Goal: Task Accomplishment & Management: Manage account settings

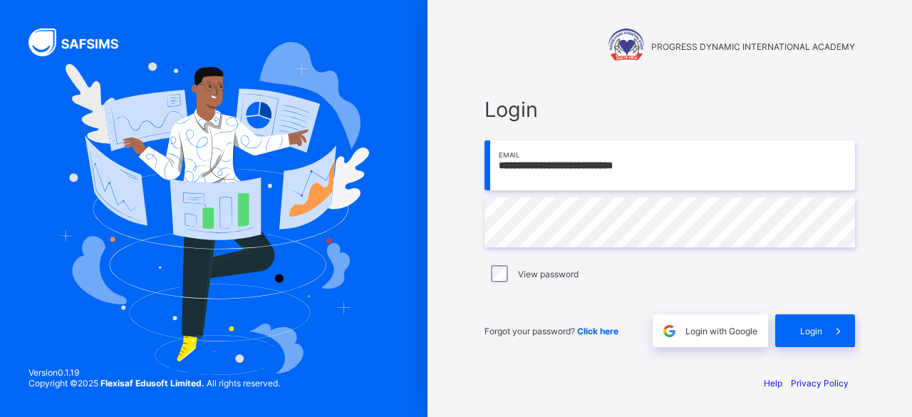
type input "**********"
click at [802, 330] on span "Login" at bounding box center [811, 331] width 22 height 11
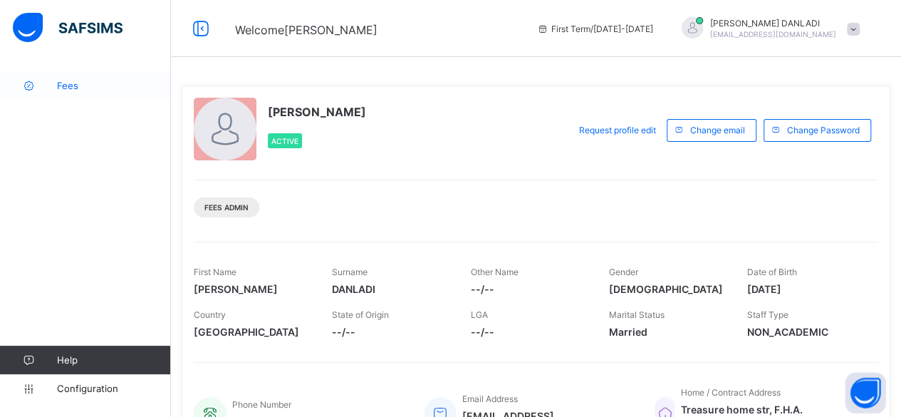
click at [73, 95] on link "Fees" at bounding box center [85, 85] width 171 height 29
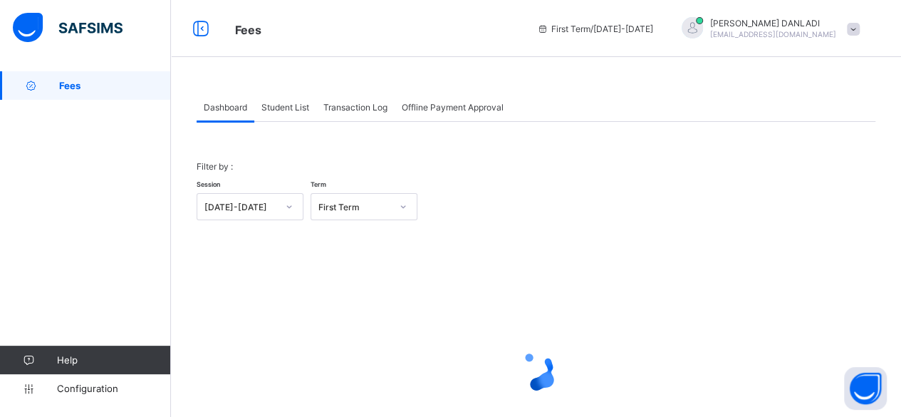
click at [292, 112] on div "Student List" at bounding box center [285, 107] width 62 height 29
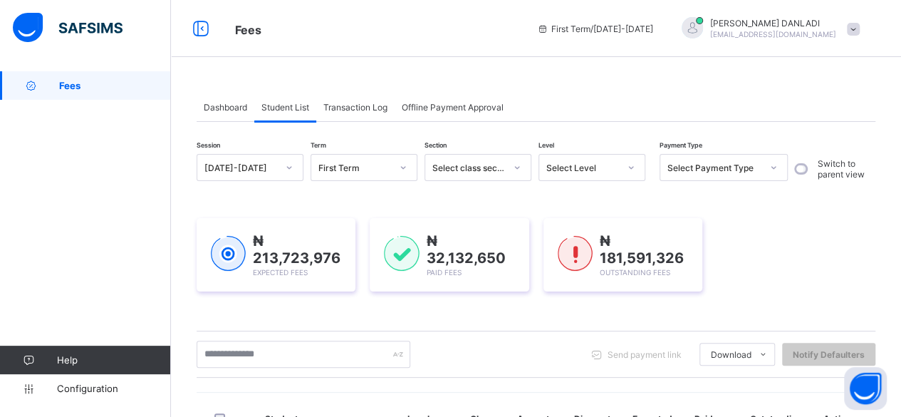
click at [292, 112] on div "Student List" at bounding box center [285, 107] width 62 height 29
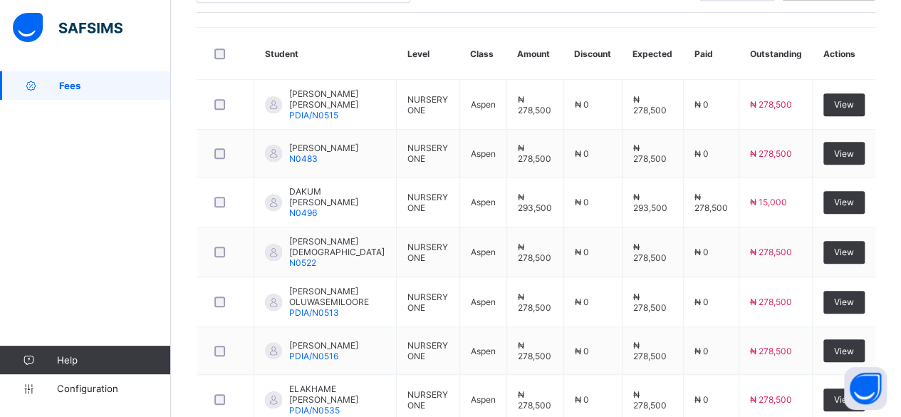
scroll to position [596, 0]
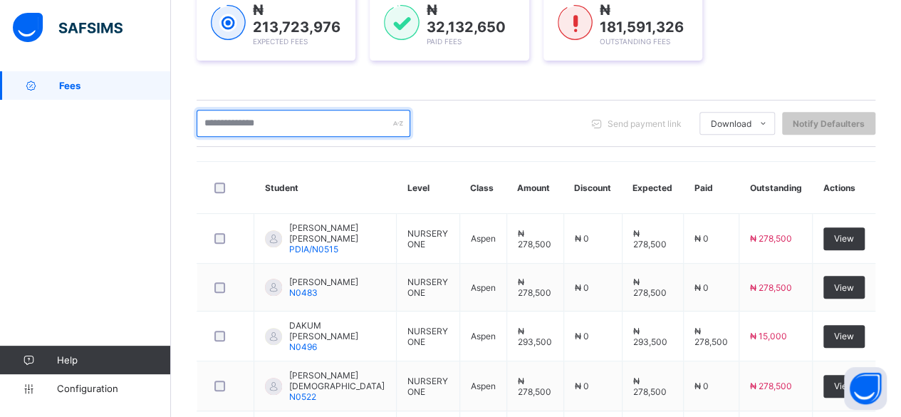
click at [396, 126] on div at bounding box center [304, 123] width 214 height 27
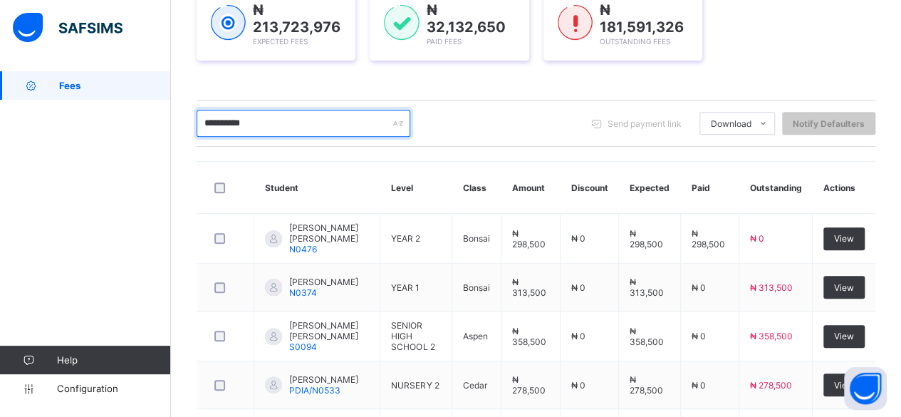
scroll to position [463, 0]
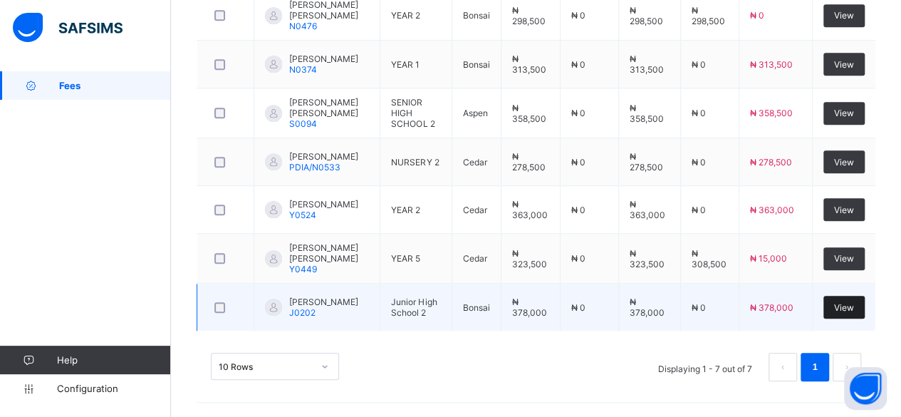
type input "**********"
click at [861, 301] on div "View" at bounding box center [844, 307] width 41 height 23
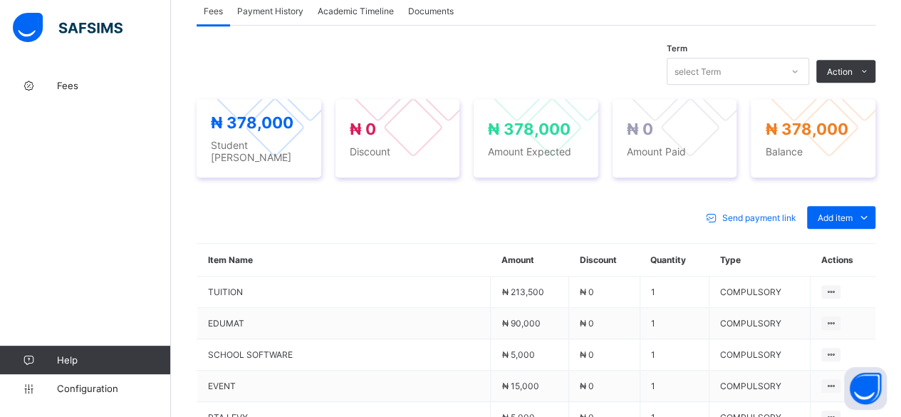
scroll to position [634, 0]
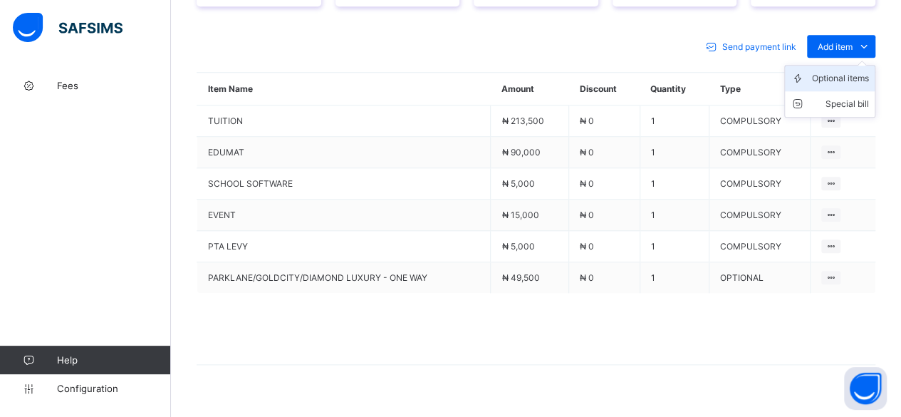
click at [869, 66] on li "Optional items" at bounding box center [830, 79] width 90 height 26
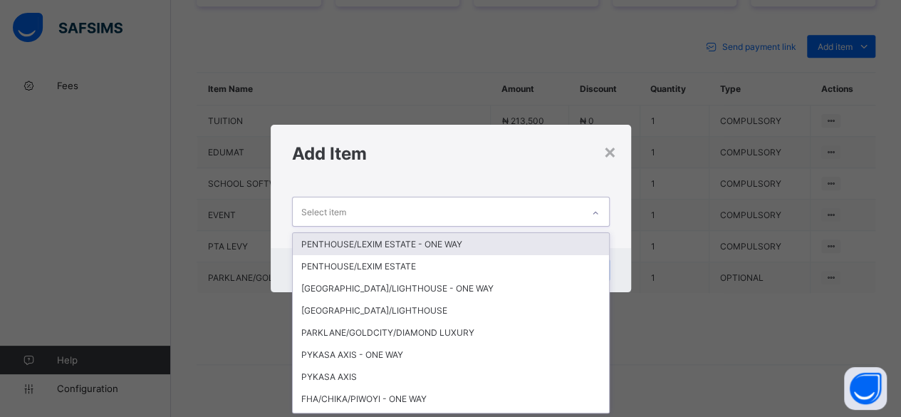
scroll to position [0, 0]
click at [484, 206] on div "Select item" at bounding box center [437, 211] width 289 height 28
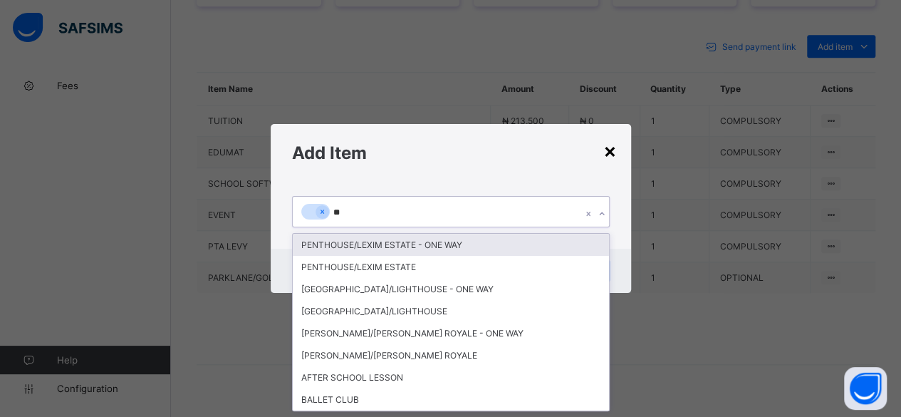
type input "***"
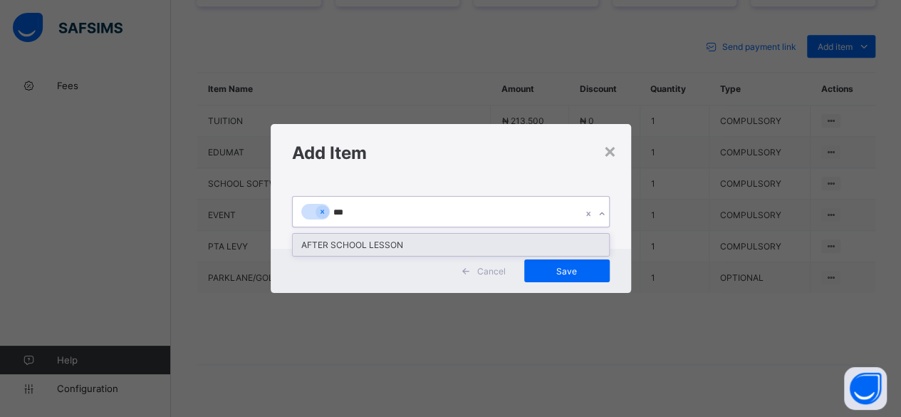
click at [420, 249] on div "AFTER SCHOOL LESSON" at bounding box center [451, 245] width 316 height 22
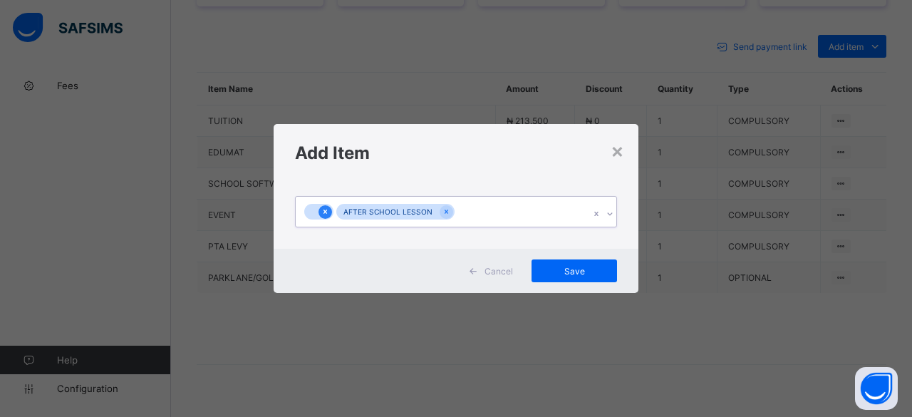
click at [323, 209] on icon at bounding box center [325, 212] width 8 height 10
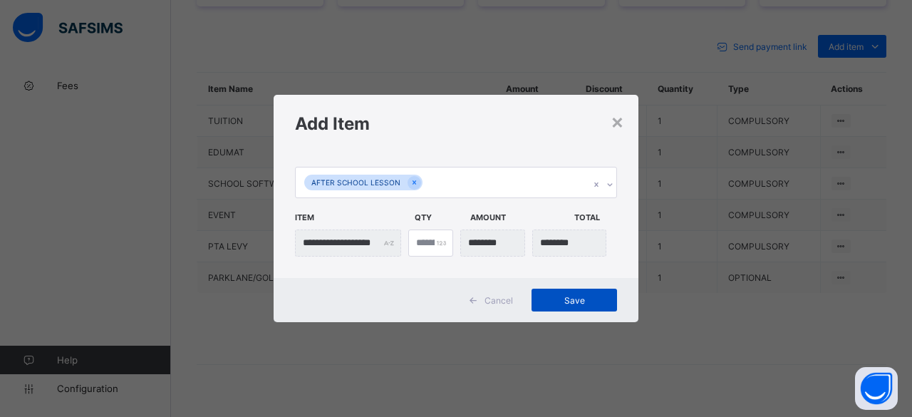
click at [589, 299] on span "Save" at bounding box center [574, 300] width 64 height 11
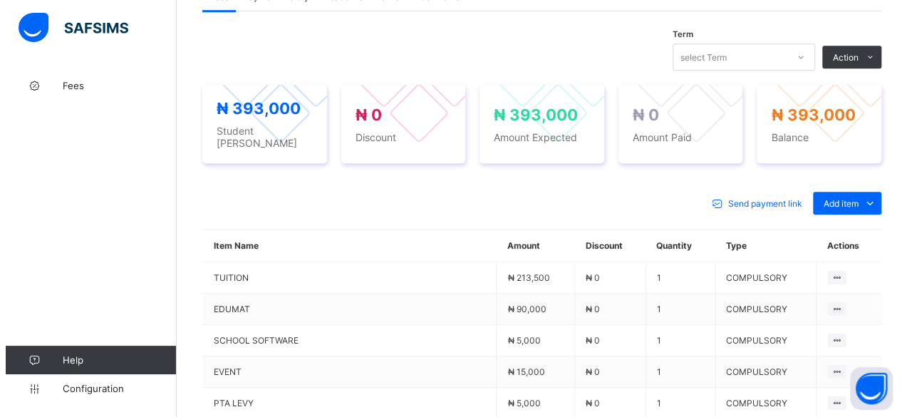
scroll to position [463, 0]
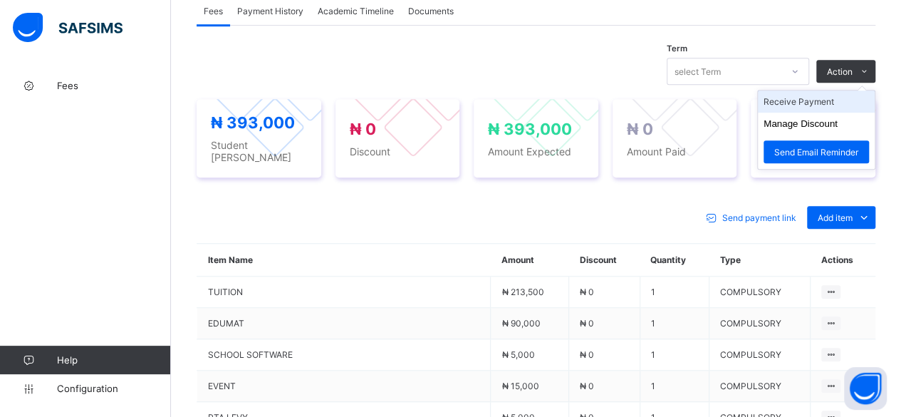
click at [839, 90] on li "Receive Payment" at bounding box center [816, 101] width 117 height 22
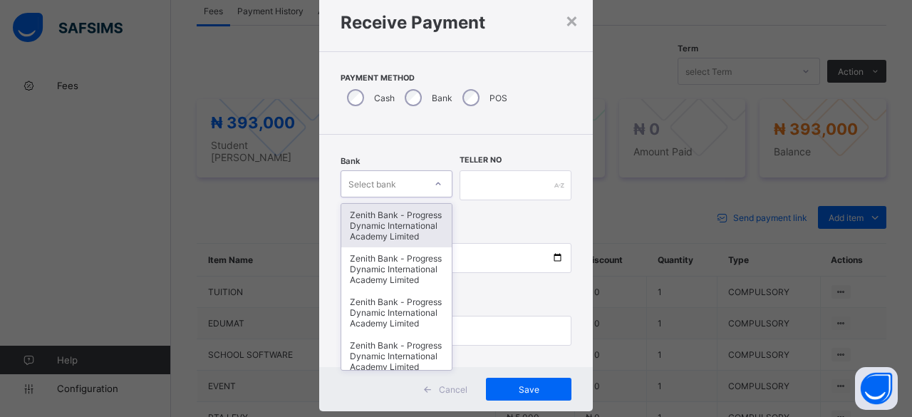
click at [375, 197] on div "option Zenith Bank - Progress Dynamic International Academy Limited focused, 1 …" at bounding box center [397, 183] width 112 height 27
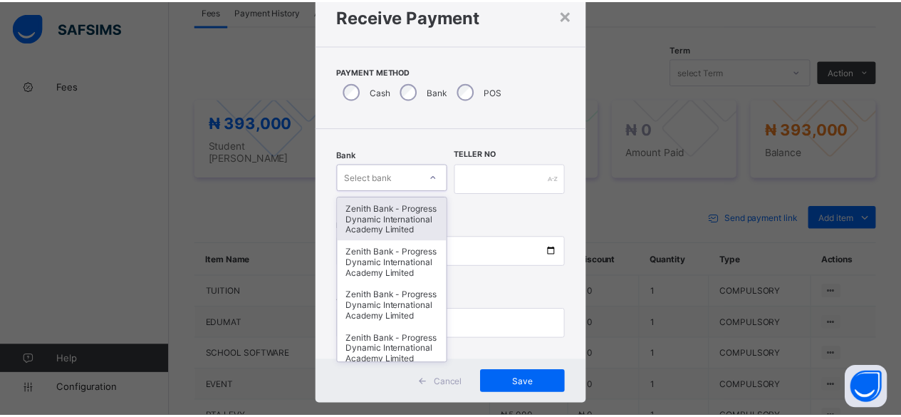
scroll to position [48, 0]
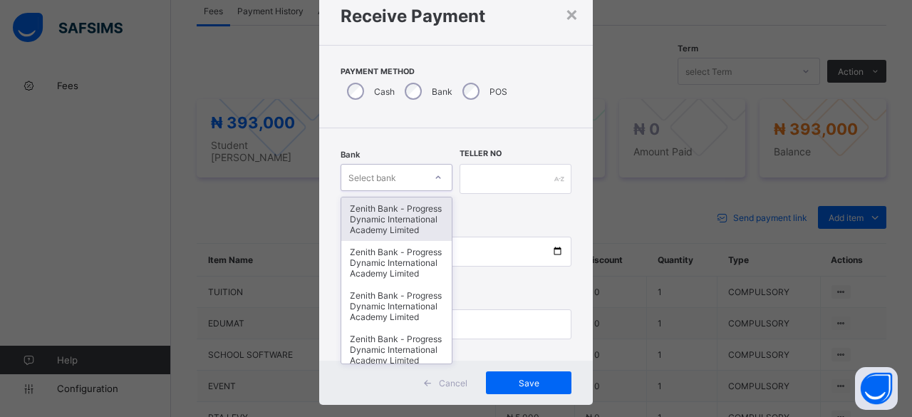
click at [375, 227] on div "Zenith Bank - Progress Dynamic International Academy Limited" at bounding box center [396, 218] width 110 height 43
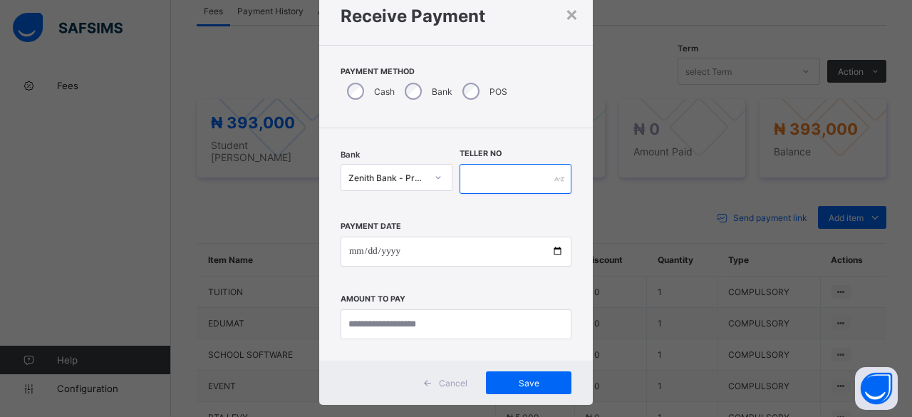
click at [504, 181] on input "text" at bounding box center [516, 179] width 112 height 30
type input "***"
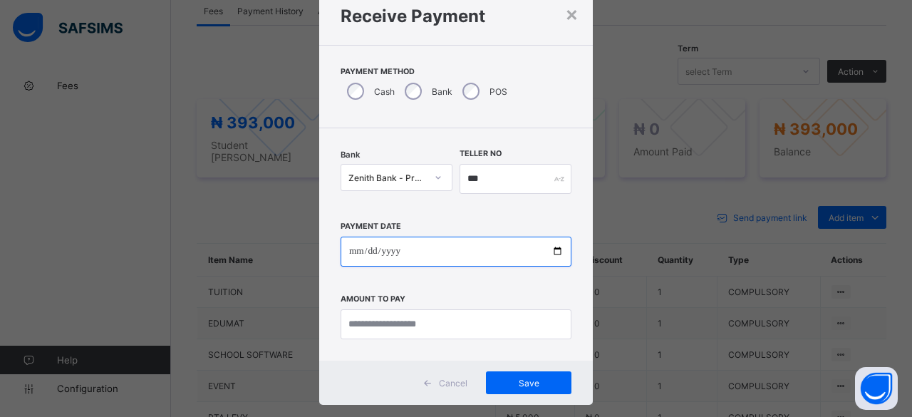
click at [558, 252] on input "date" at bounding box center [456, 252] width 231 height 30
type input "**********"
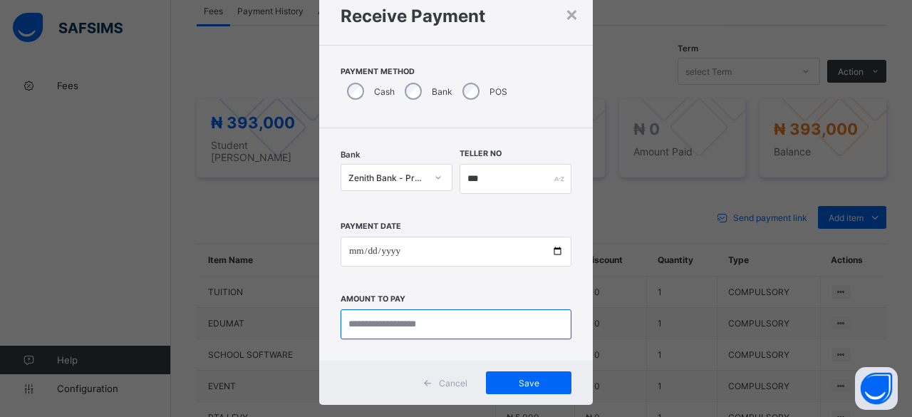
click at [531, 327] on input "currency" at bounding box center [456, 324] width 231 height 30
type input "*********"
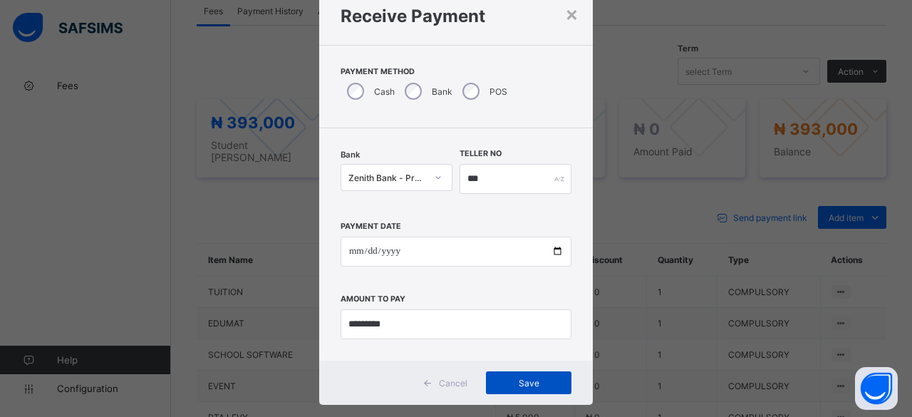
click at [540, 381] on span "Save" at bounding box center [529, 383] width 64 height 11
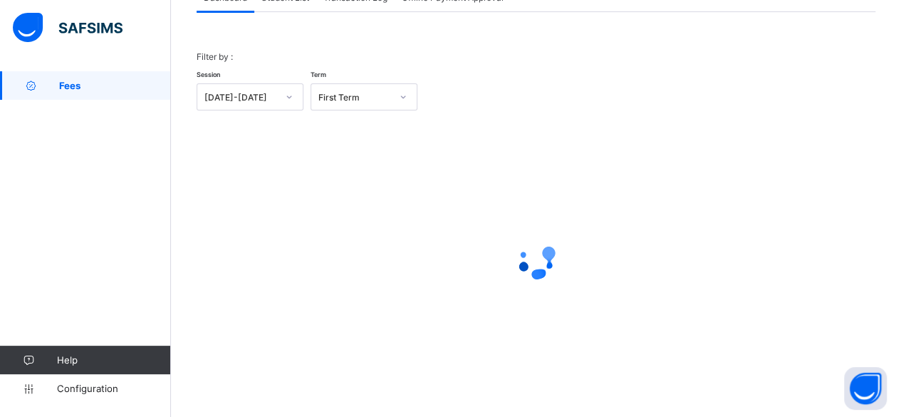
scroll to position [108, 0]
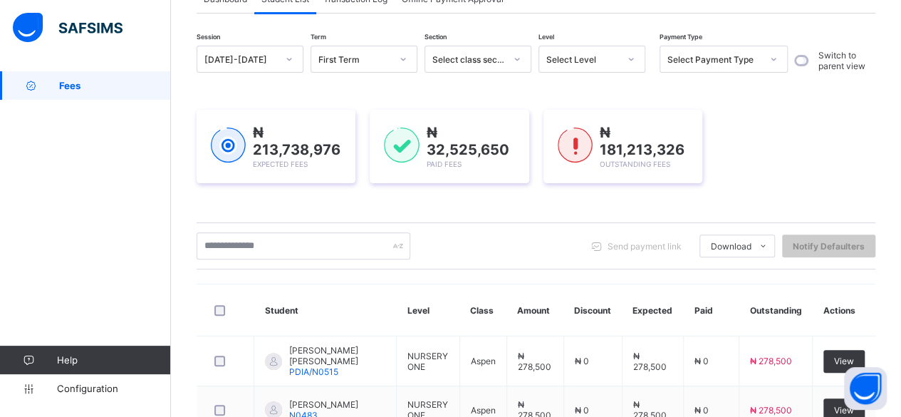
scroll to position [463, 0]
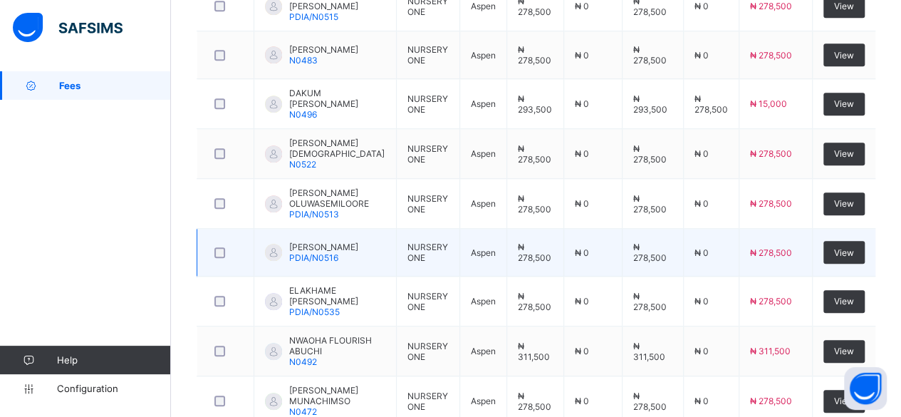
click at [368, 258] on td "[PERSON_NAME] PDIA/N0516" at bounding box center [325, 253] width 143 height 48
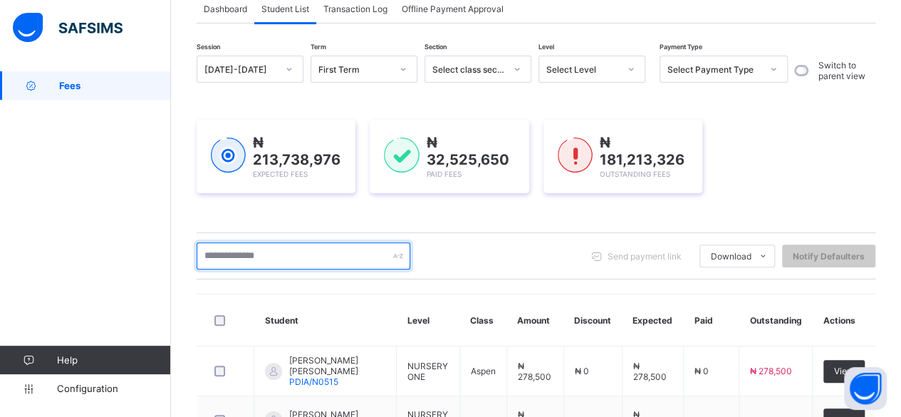
click at [280, 256] on input "text" at bounding box center [304, 255] width 214 height 27
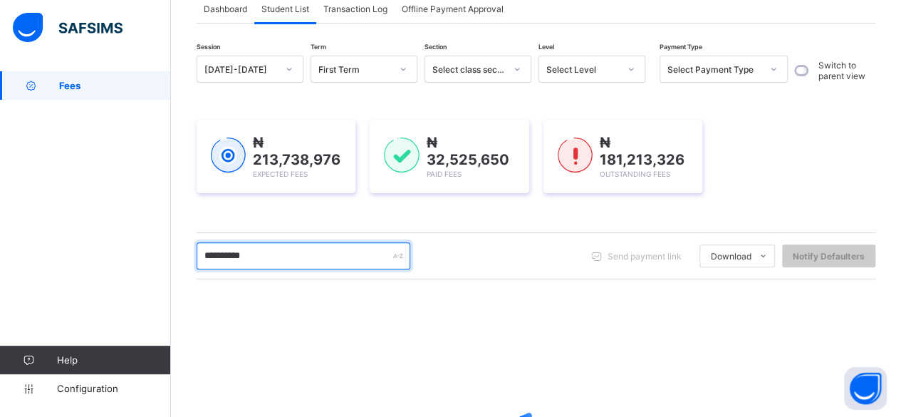
drag, startPoint x: 280, startPoint y: 256, endPoint x: 288, endPoint y: 310, distance: 54.7
click at [288, 310] on div "**********" at bounding box center [536, 309] width 679 height 507
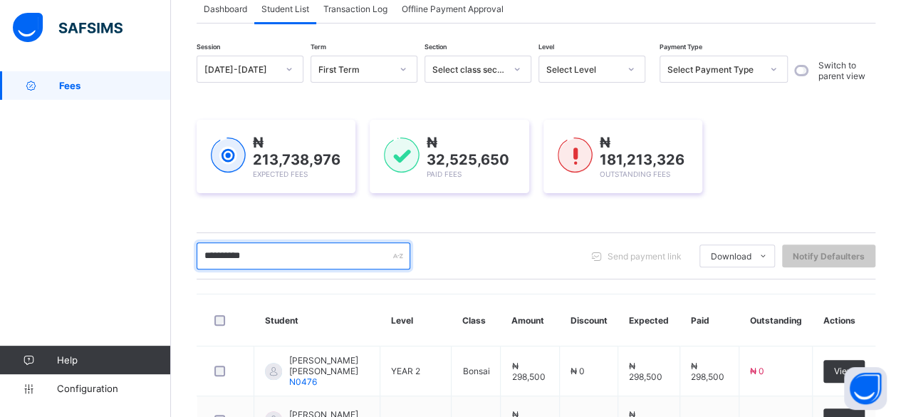
type input "**********"
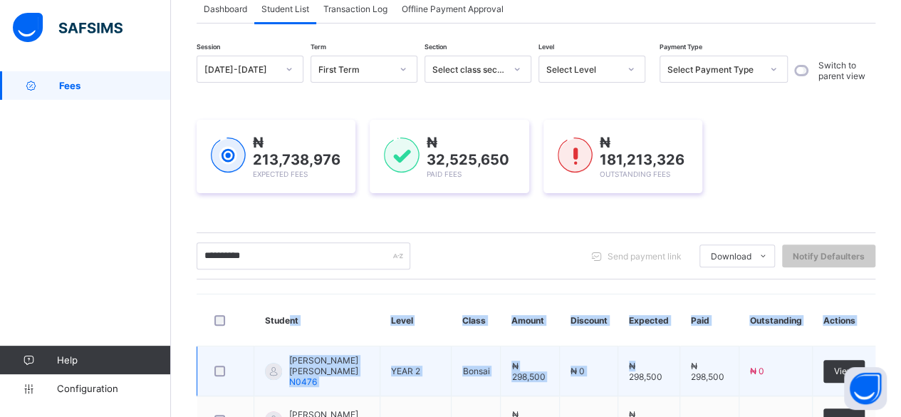
drag, startPoint x: 288, startPoint y: 310, endPoint x: 661, endPoint y: 357, distance: 376.3
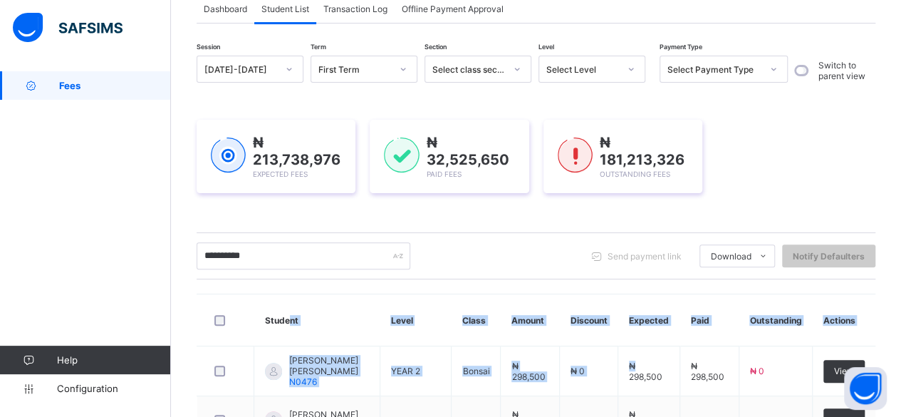
scroll to position [463, 0]
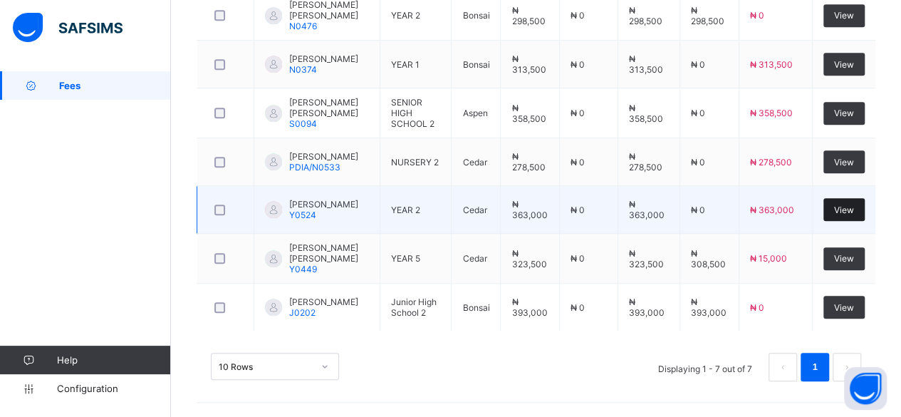
click at [848, 210] on span "View" at bounding box center [844, 210] width 20 height 11
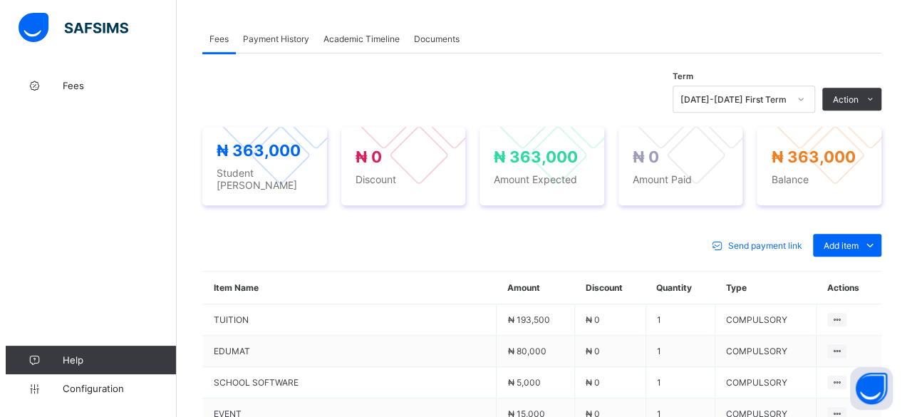
scroll to position [399, 0]
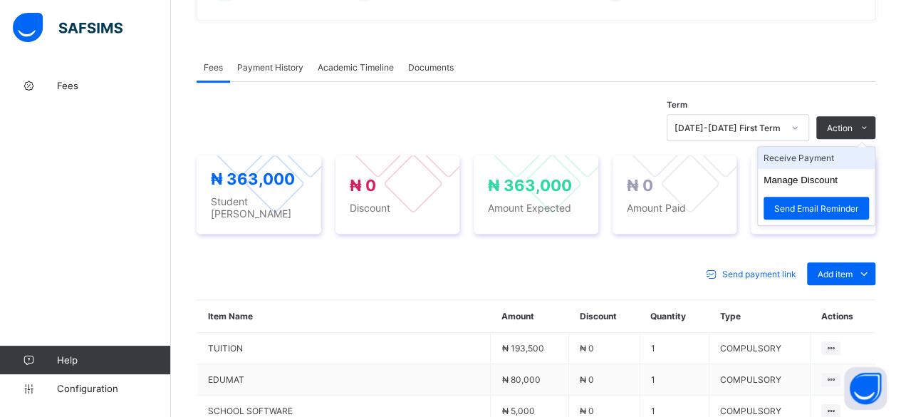
click at [851, 152] on li "Receive Payment" at bounding box center [816, 158] width 117 height 22
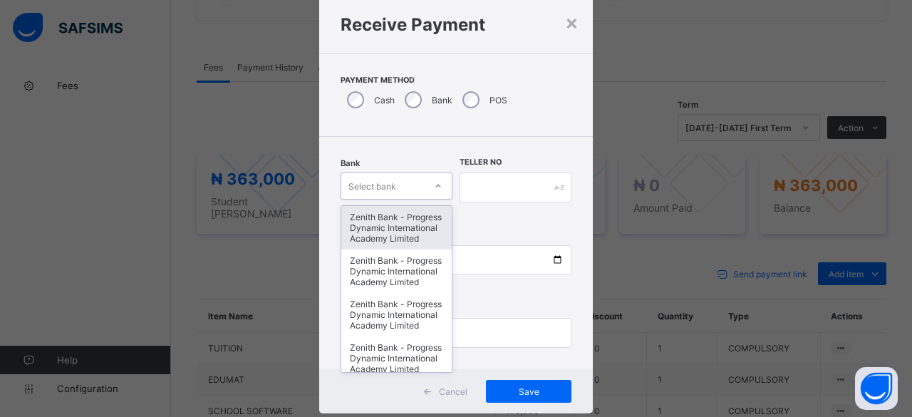
click at [425, 200] on div "option Zenith Bank - Progress Dynamic International Academy Limited focused, 1 …" at bounding box center [397, 185] width 112 height 27
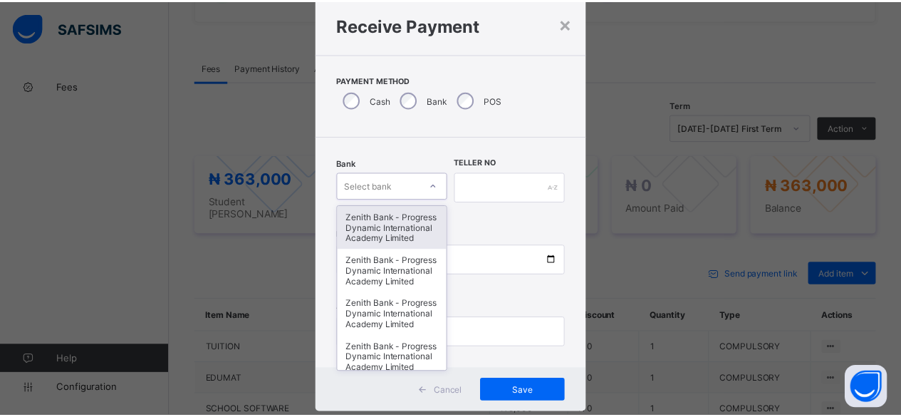
scroll to position [48, 0]
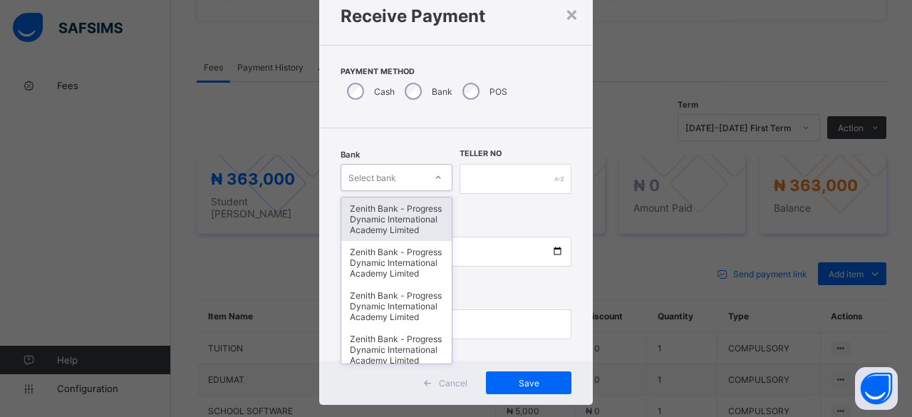
click at [425, 227] on div "Zenith Bank - Progress Dynamic International Academy Limited" at bounding box center [396, 218] width 110 height 43
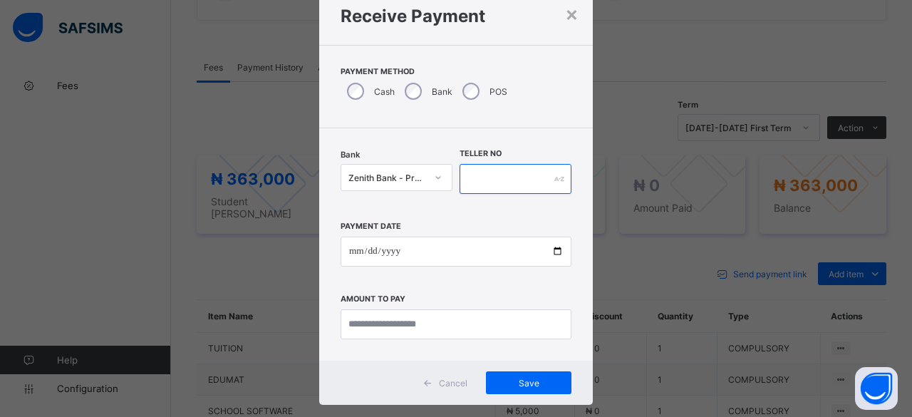
click at [499, 177] on input "text" at bounding box center [516, 179] width 112 height 30
type input "****"
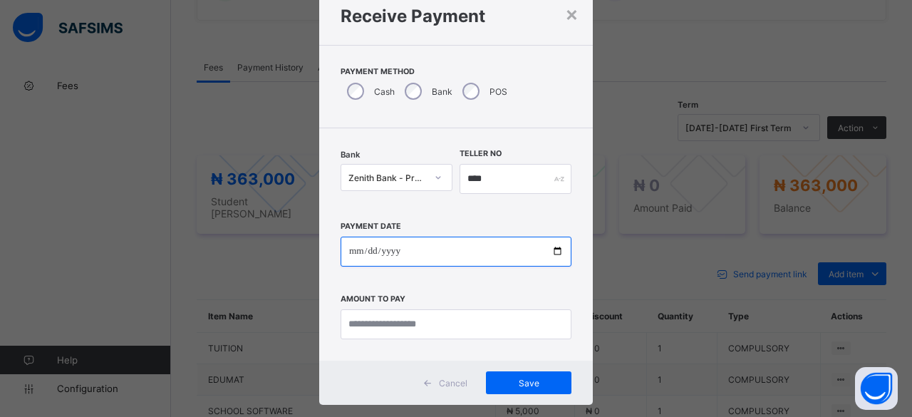
click at [557, 253] on input "date" at bounding box center [456, 252] width 231 height 30
type input "**********"
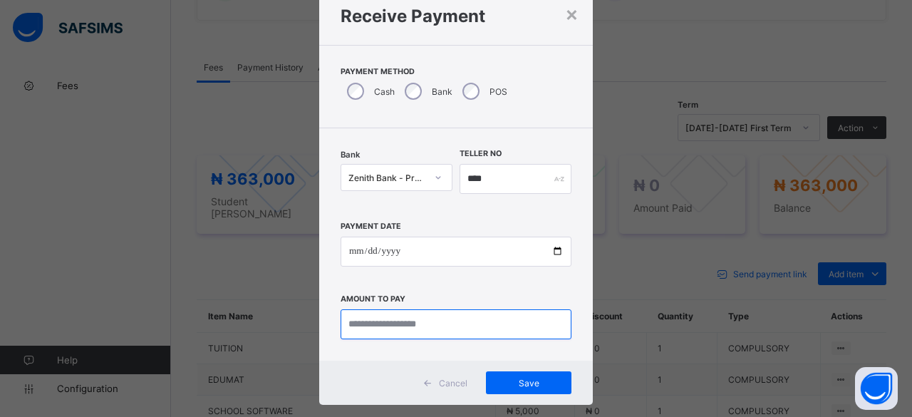
click at [455, 319] on input "currency" at bounding box center [456, 324] width 231 height 30
type input "*********"
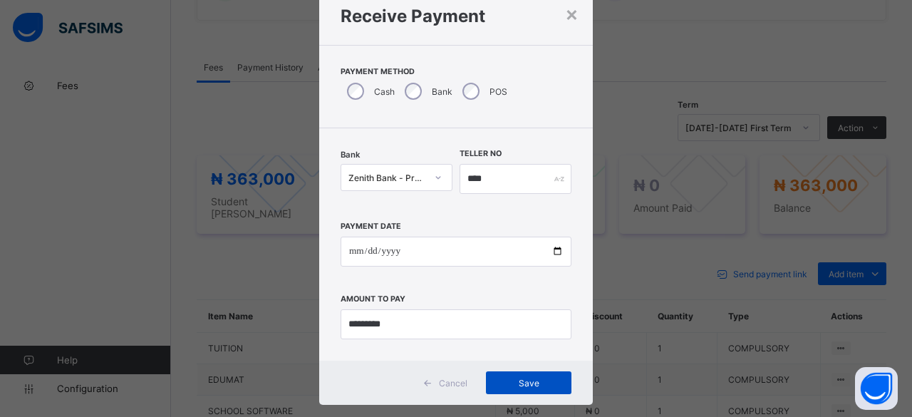
click at [502, 378] on span "Save" at bounding box center [529, 383] width 64 height 11
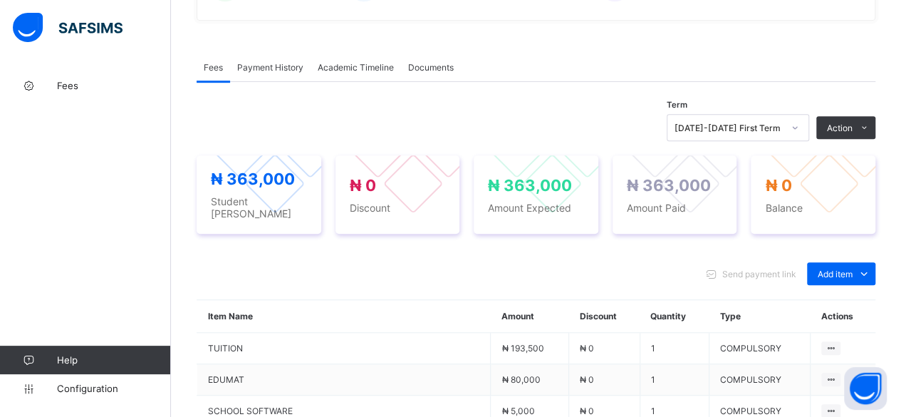
scroll to position [665, 0]
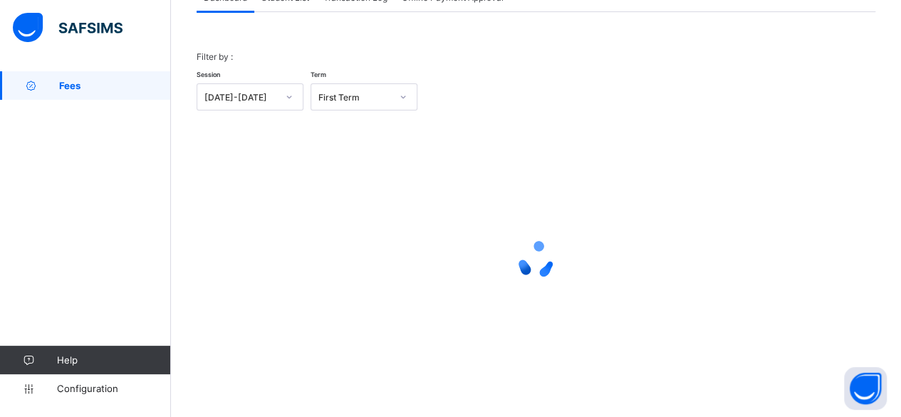
scroll to position [108, 0]
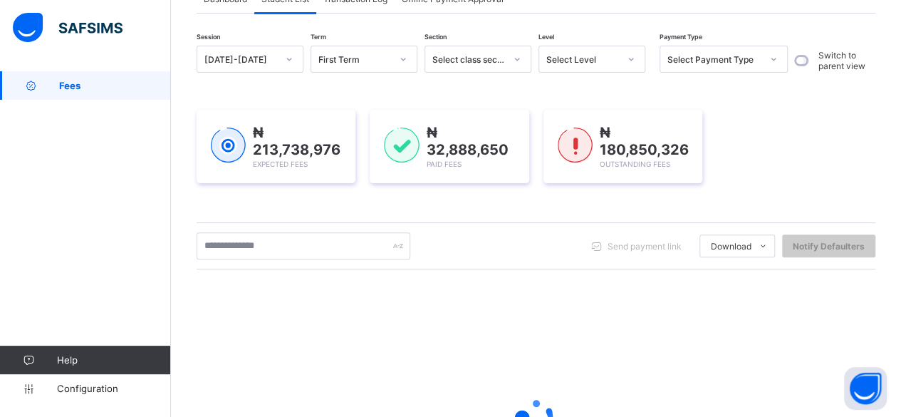
scroll to position [264, 0]
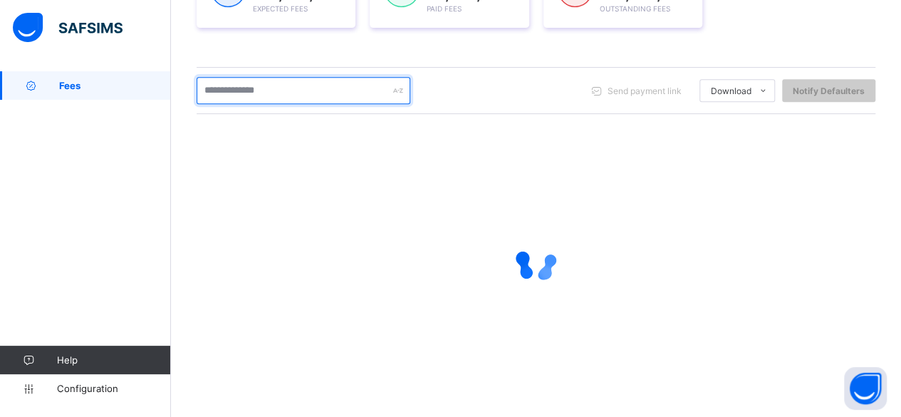
click at [270, 89] on input "text" at bounding box center [304, 90] width 214 height 27
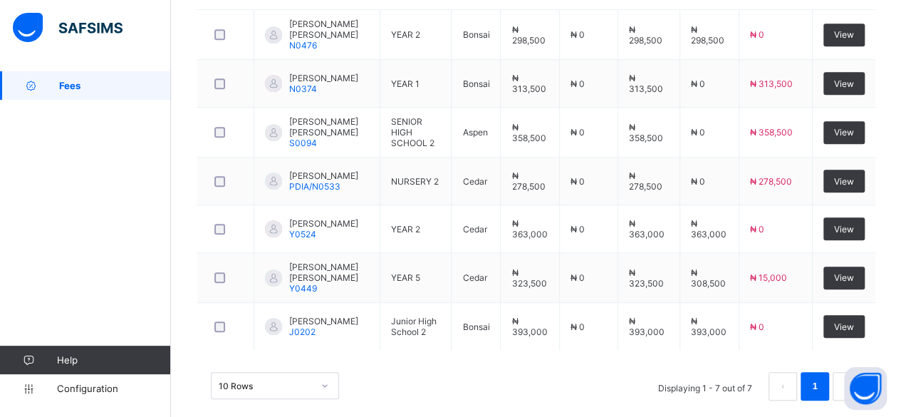
scroll to position [463, 0]
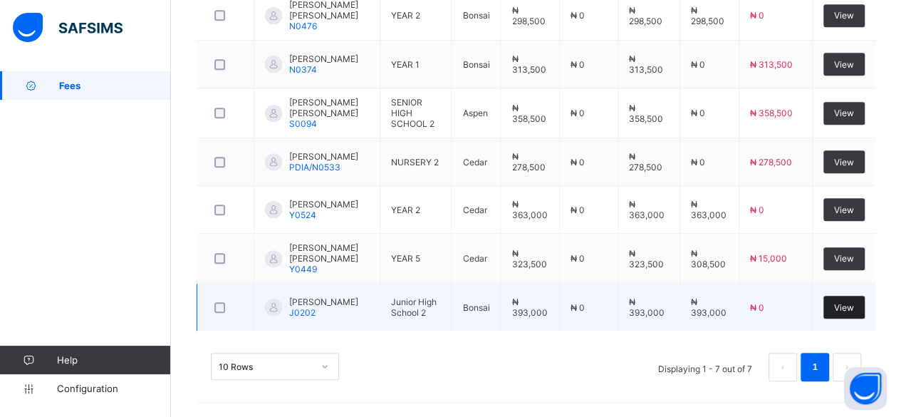
type input "**********"
click at [854, 308] on span "View" at bounding box center [844, 307] width 20 height 11
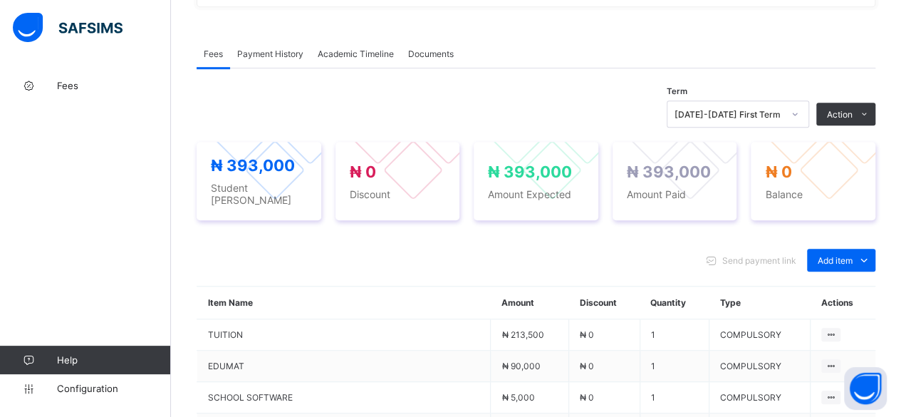
scroll to position [485, 0]
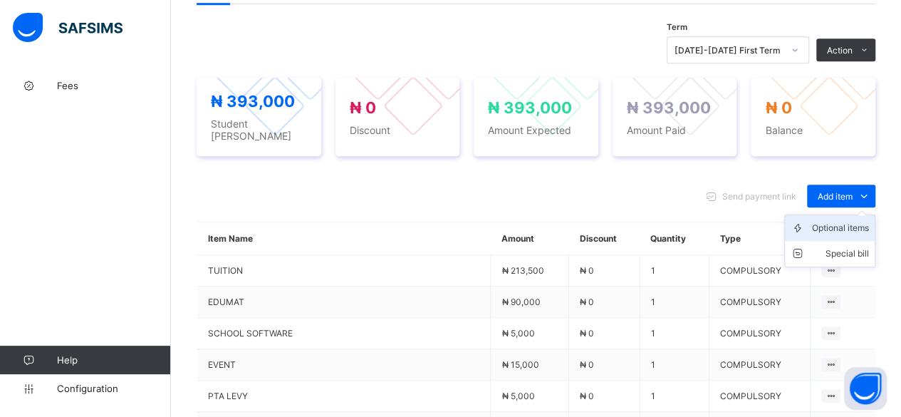
click at [856, 221] on div "Optional items" at bounding box center [840, 228] width 57 height 14
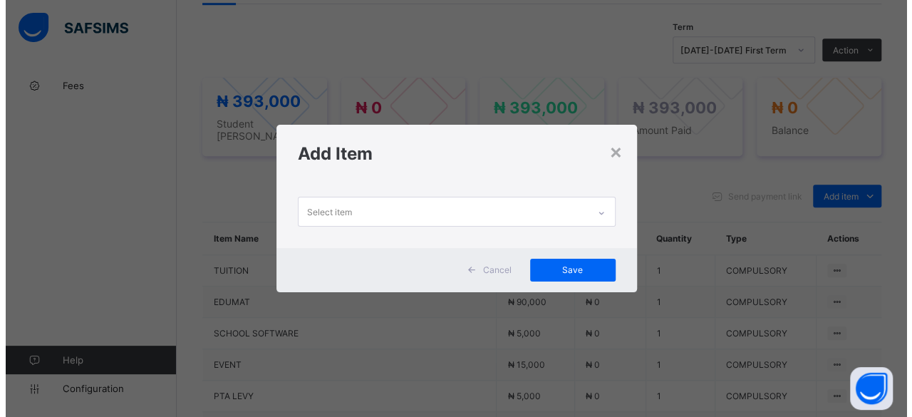
scroll to position [0, 0]
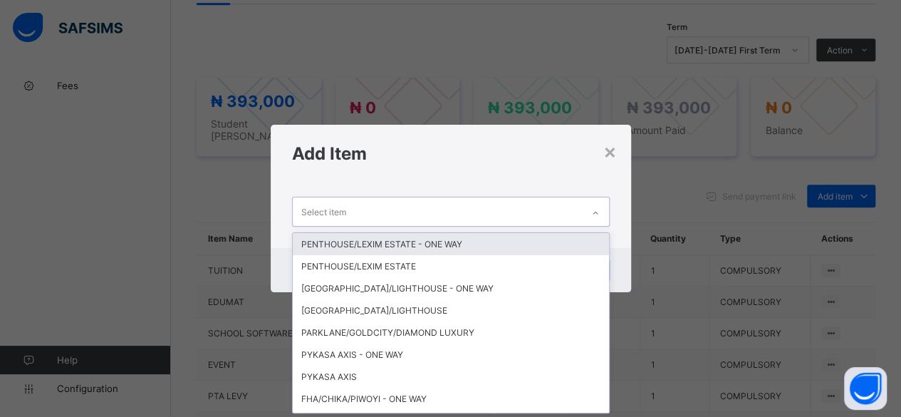
click at [537, 209] on div "Select item" at bounding box center [437, 211] width 289 height 28
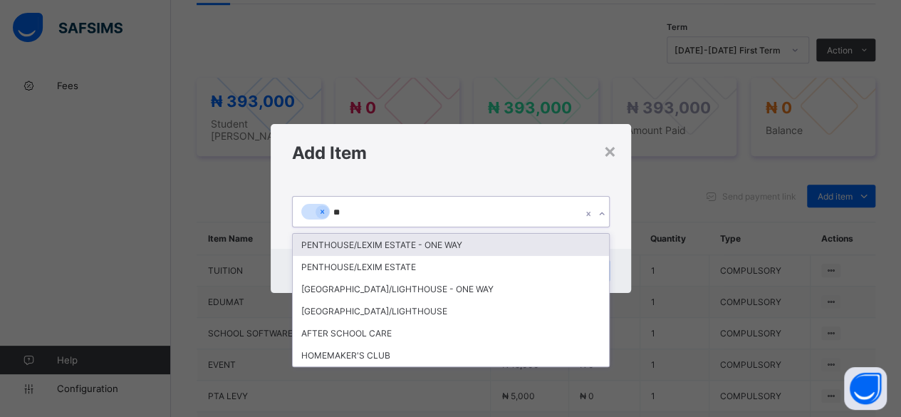
type input "***"
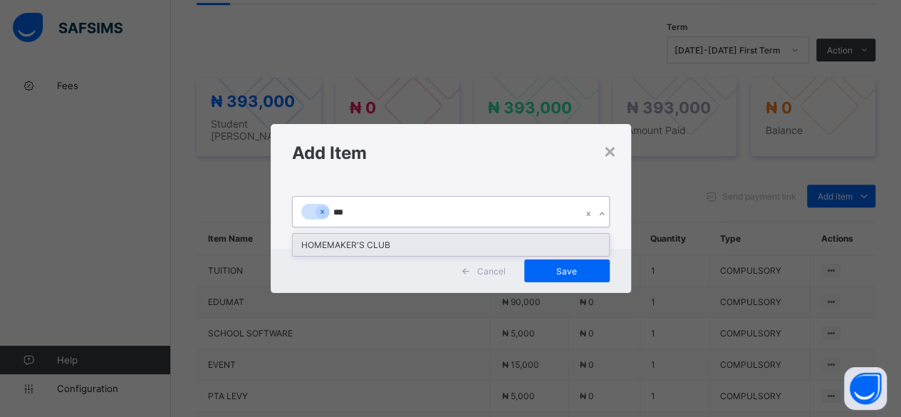
click at [483, 240] on div "HOMEMAKER'S CLUB" at bounding box center [451, 245] width 316 height 22
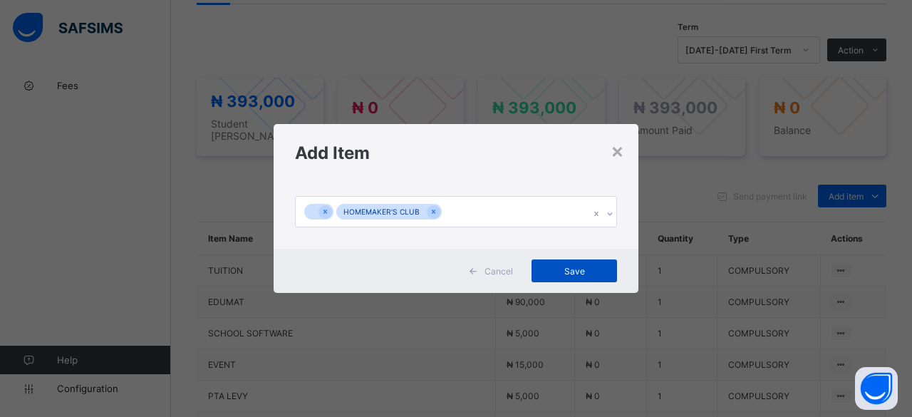
click at [579, 269] on span "Save" at bounding box center [574, 271] width 64 height 11
click at [321, 208] on icon at bounding box center [323, 212] width 8 height 10
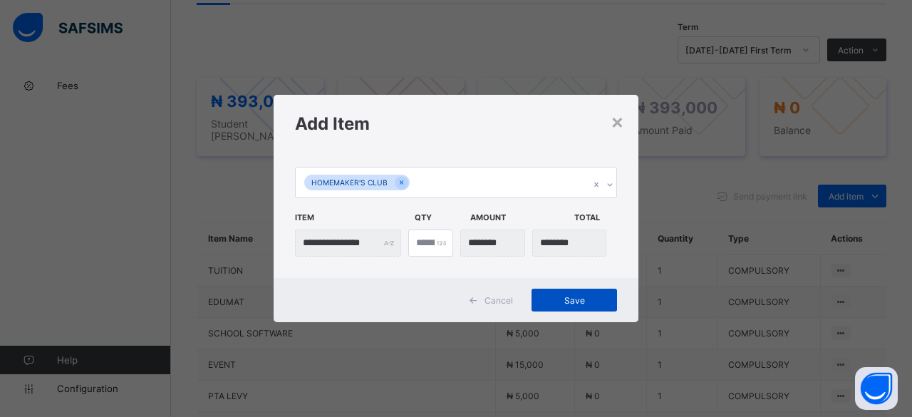
click at [578, 299] on span "Save" at bounding box center [574, 300] width 64 height 11
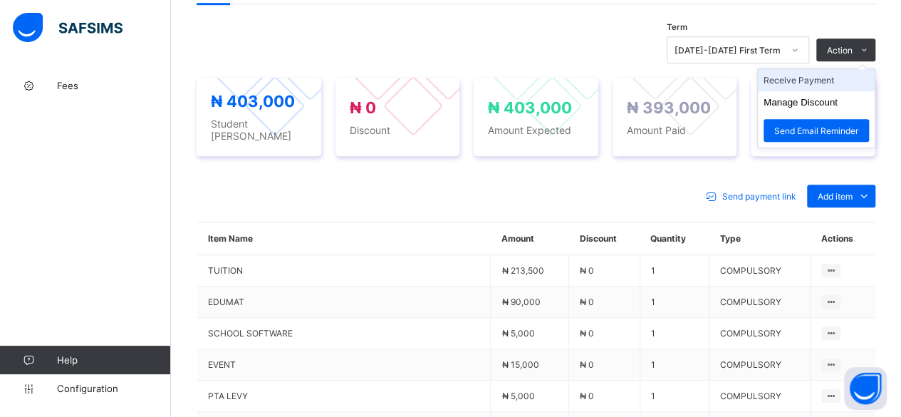
click at [849, 73] on li "Receive Payment" at bounding box center [816, 80] width 117 height 22
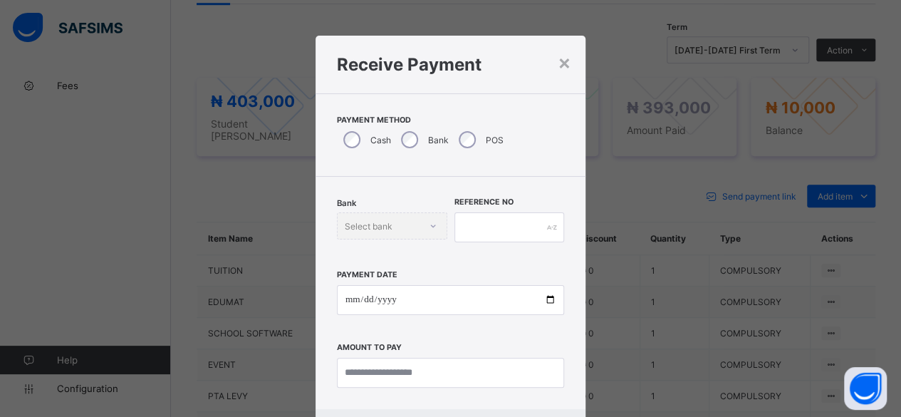
click at [421, 222] on div "Bank Select bank" at bounding box center [392, 225] width 110 height 27
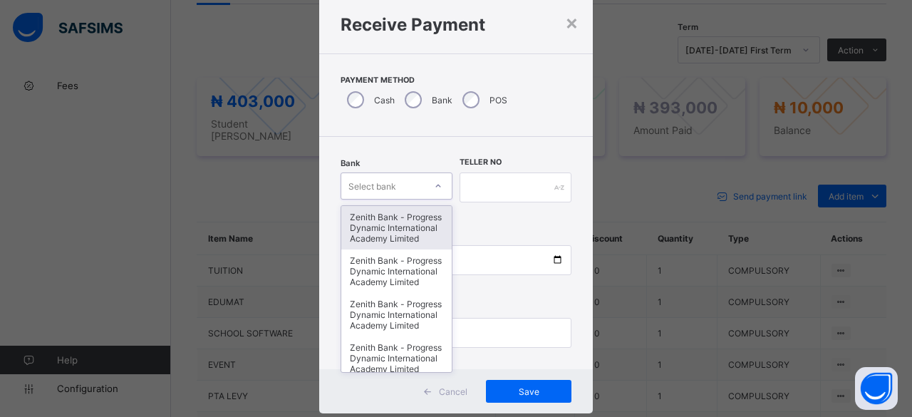
click at [438, 200] on div "option Zenith Bank - Progress Dynamic International Academy Limited focused, 1 …" at bounding box center [397, 185] width 112 height 27
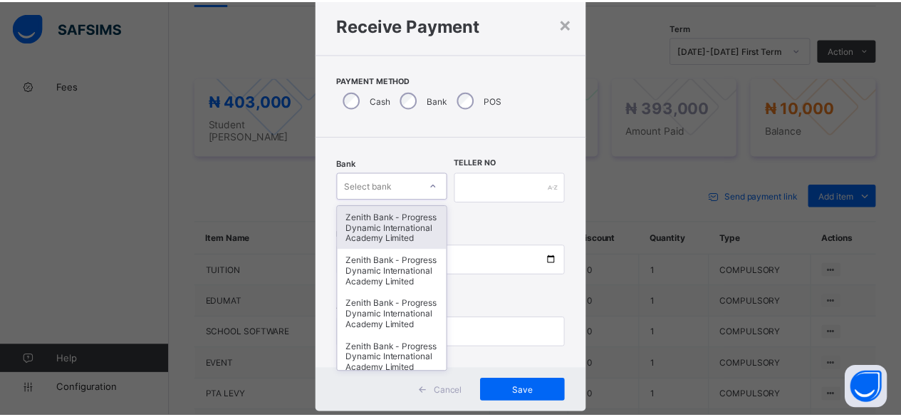
scroll to position [48, 0]
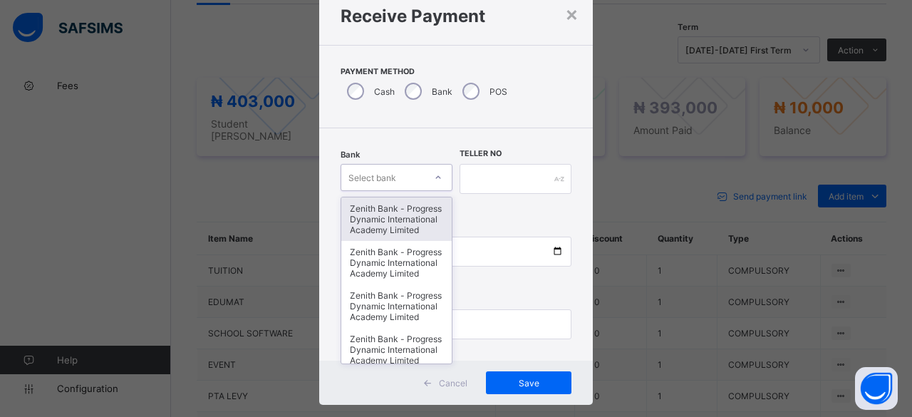
click at [408, 227] on div "Zenith Bank - Progress Dynamic International Academy Limited" at bounding box center [396, 218] width 110 height 43
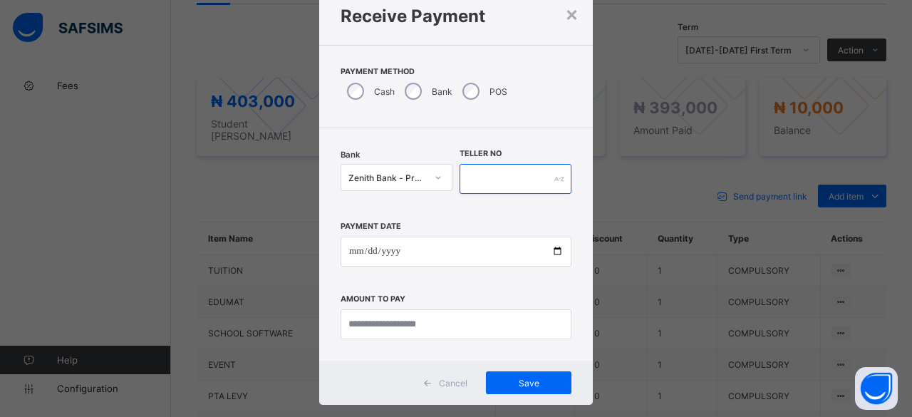
click at [518, 182] on input "text" at bounding box center [516, 179] width 112 height 30
type input "*"
type input "***"
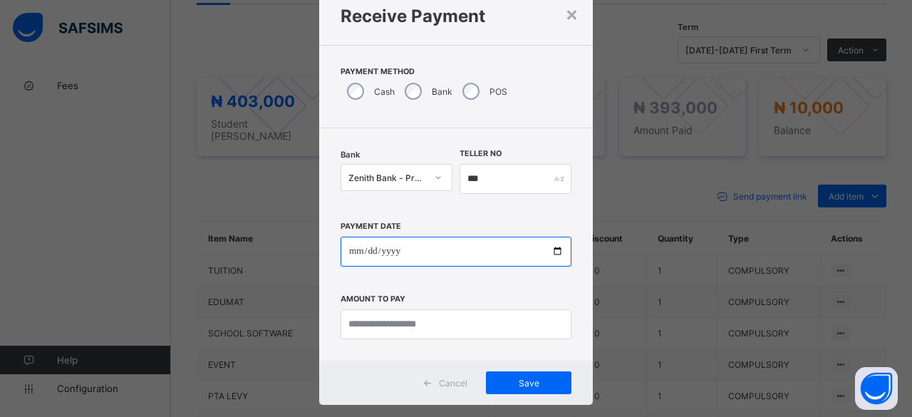
click at [550, 247] on input "date" at bounding box center [456, 252] width 231 height 30
type input "**********"
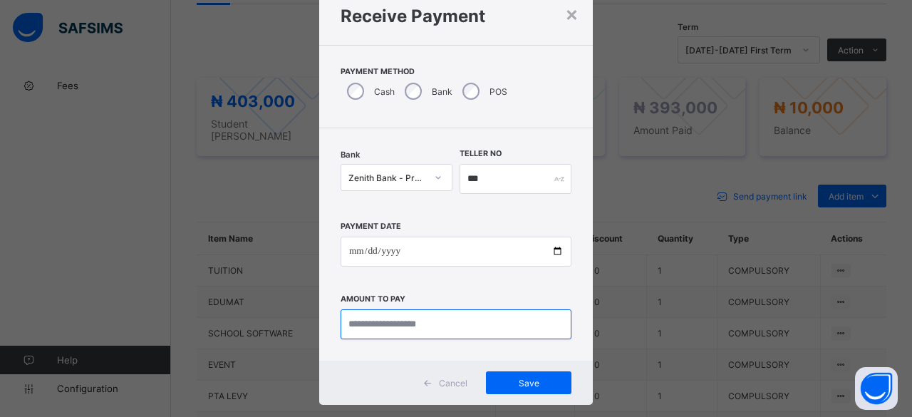
click at [490, 319] on input "currency" at bounding box center [456, 324] width 231 height 30
type input "********"
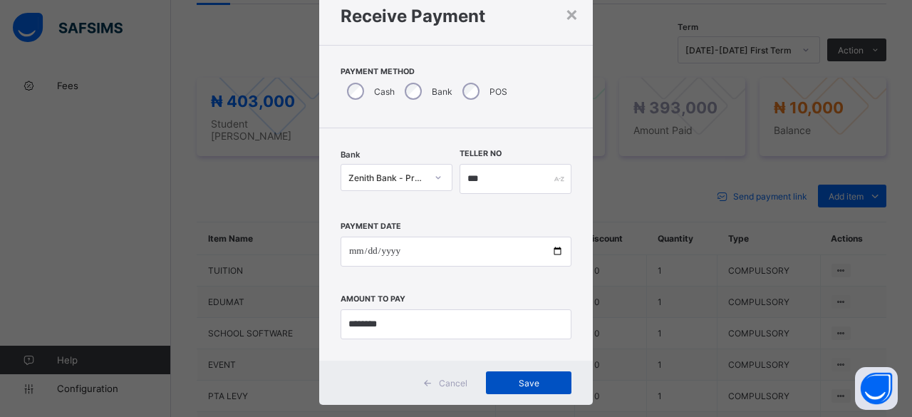
click at [497, 378] on span "Save" at bounding box center [529, 383] width 64 height 11
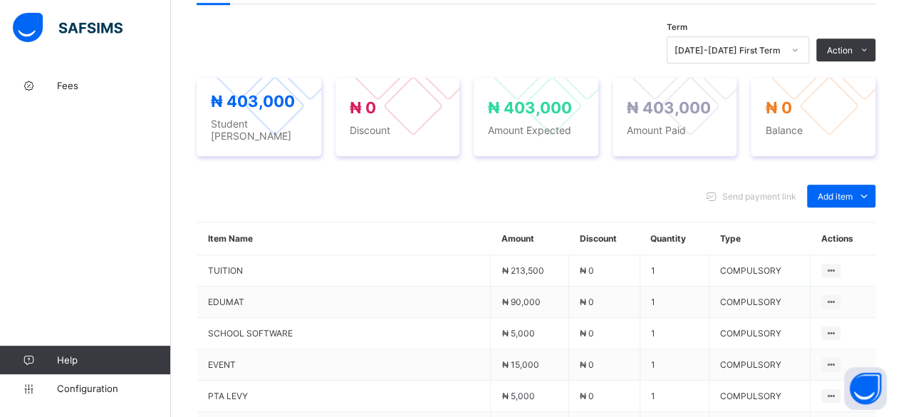
click at [643, 63] on div "₦ 403,000 Student Bill ₦ 0 Discount ₦ 403,000 Amount Expected ₦ 403,000 Amount …" at bounding box center [536, 116] width 679 height 107
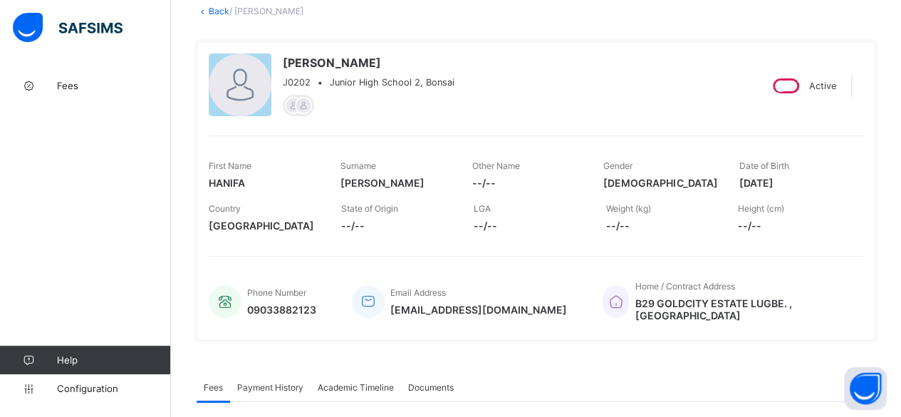
scroll to position [86, 0]
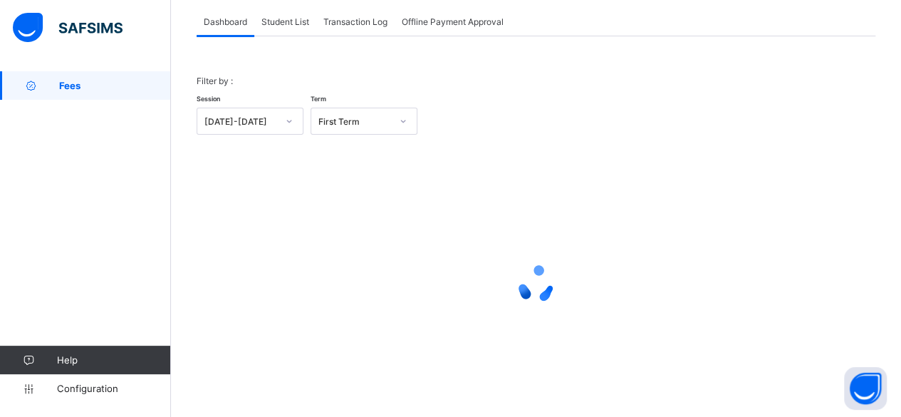
scroll to position [108, 0]
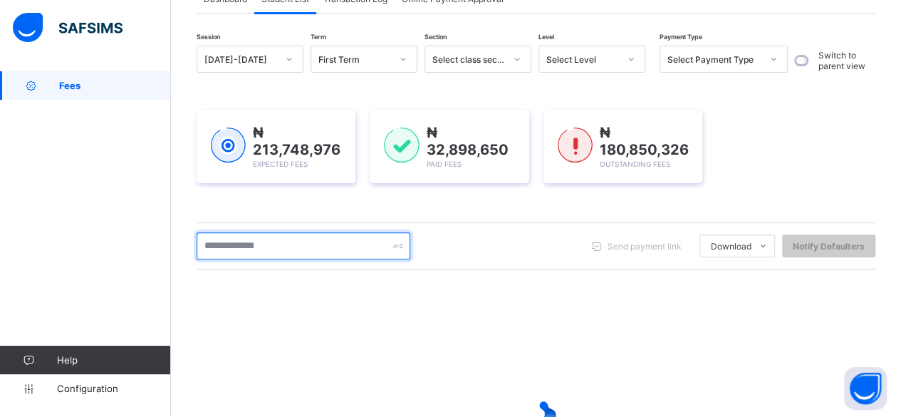
click at [294, 252] on input "text" at bounding box center [304, 245] width 214 height 27
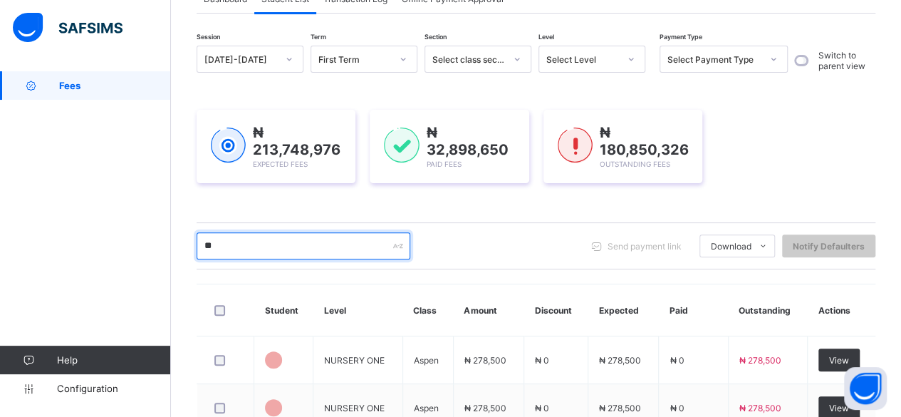
type input "**********"
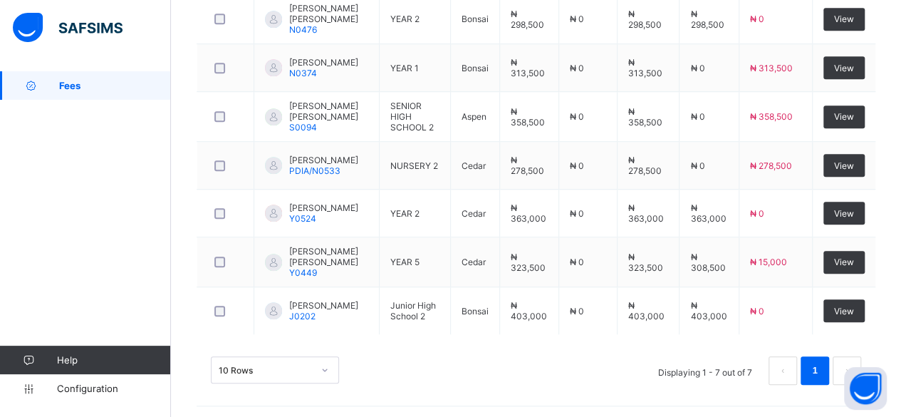
scroll to position [463, 0]
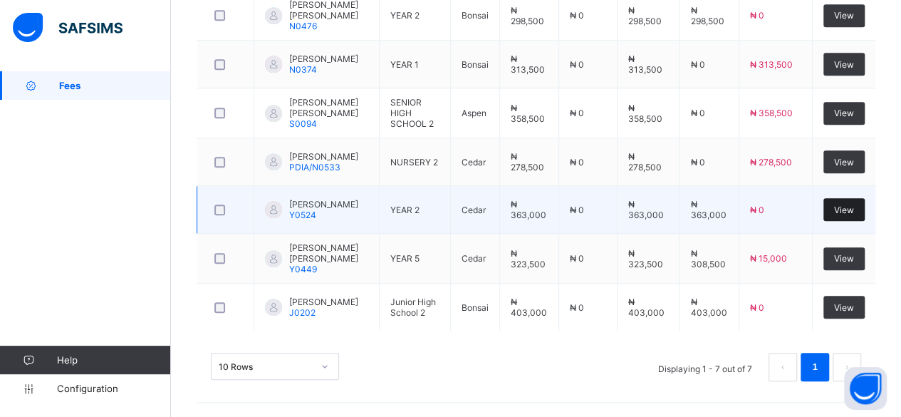
click at [854, 210] on span "View" at bounding box center [844, 210] width 20 height 11
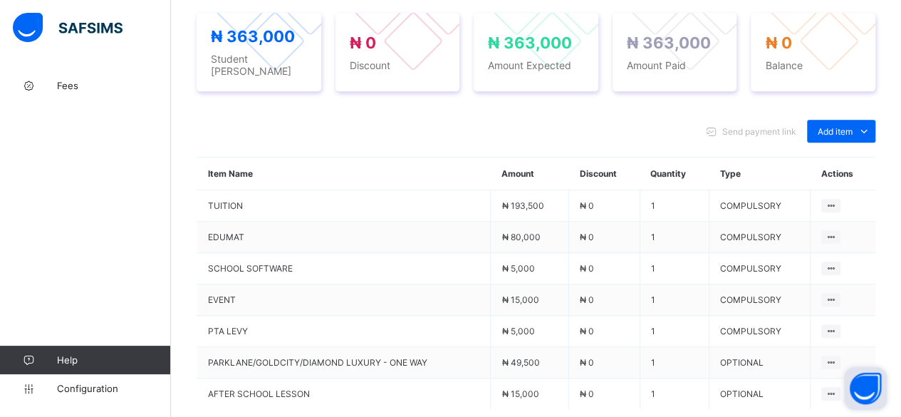
scroll to position [570, 0]
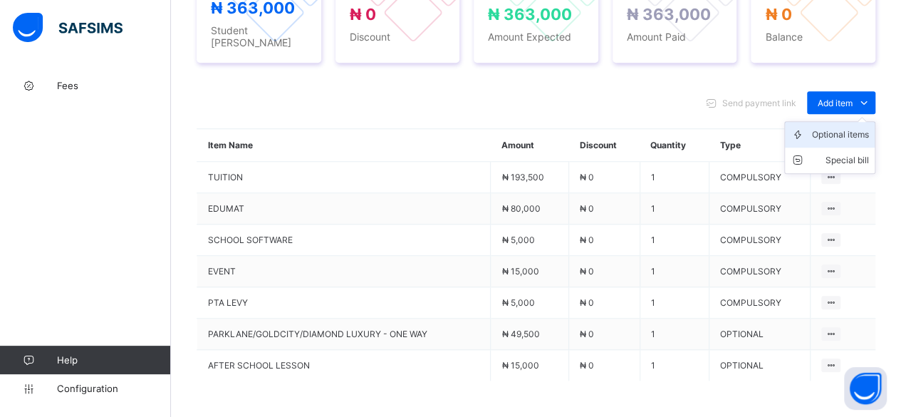
click at [864, 128] on div "Optional items" at bounding box center [840, 135] width 57 height 14
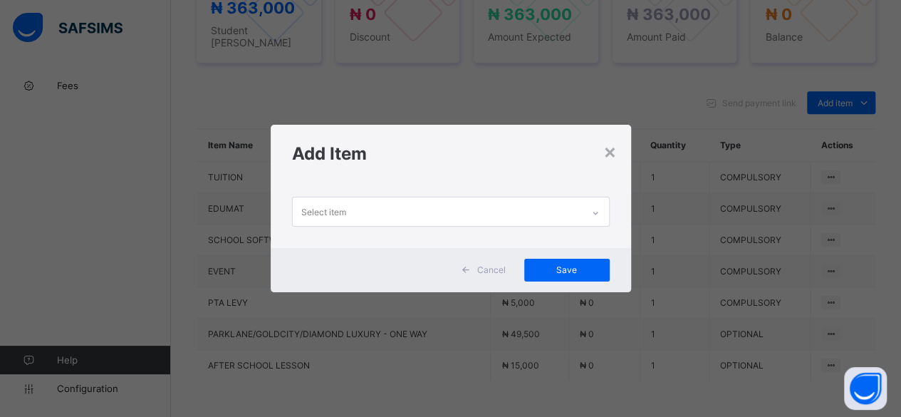
click at [585, 191] on div "Select item" at bounding box center [451, 214] width 361 height 65
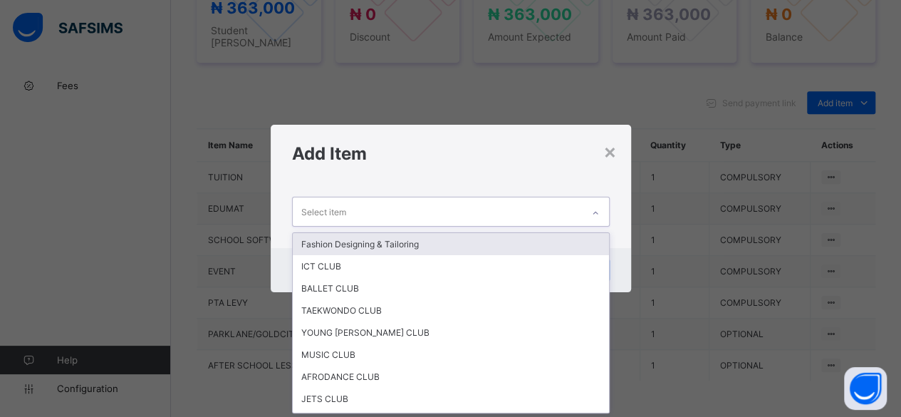
scroll to position [0, 0]
click at [584, 205] on div at bounding box center [595, 211] width 27 height 28
type input "*"
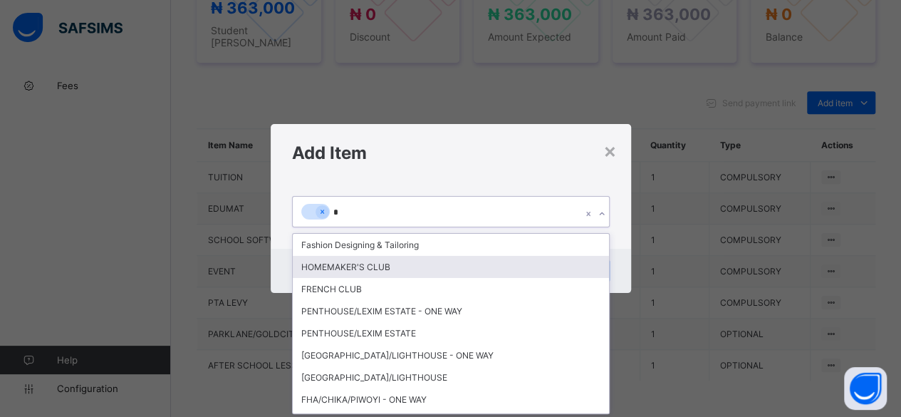
click at [485, 270] on div "HOMEMAKER'S CLUB" at bounding box center [451, 267] width 316 height 22
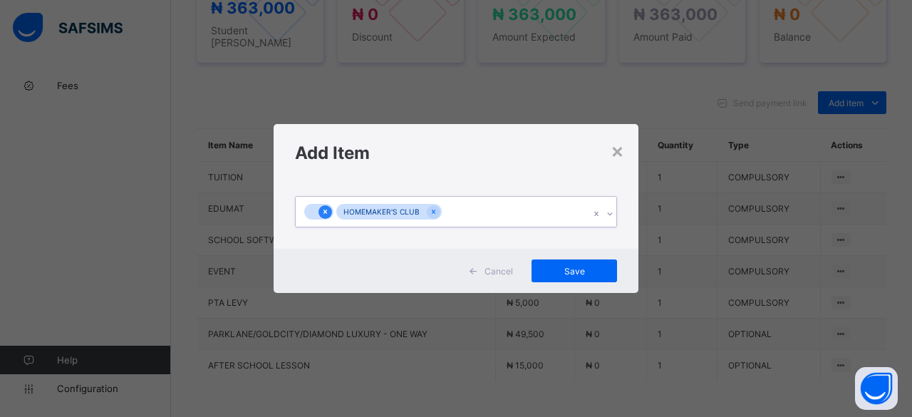
click at [322, 206] on div at bounding box center [326, 212] width 14 height 14
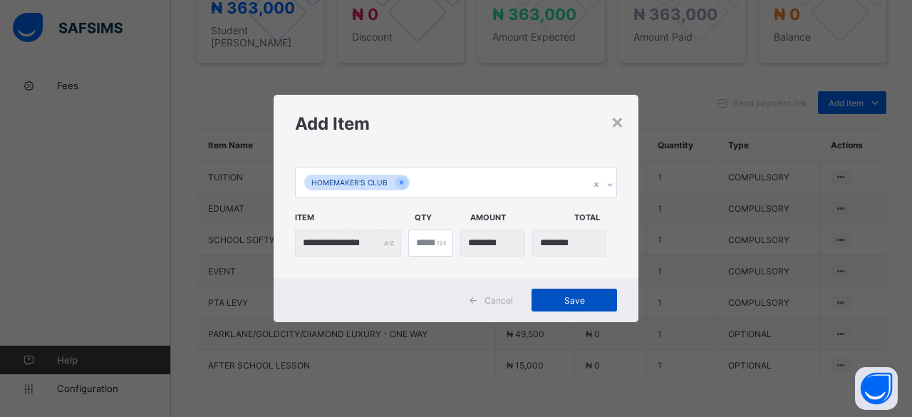
click at [563, 297] on span "Save" at bounding box center [574, 300] width 64 height 11
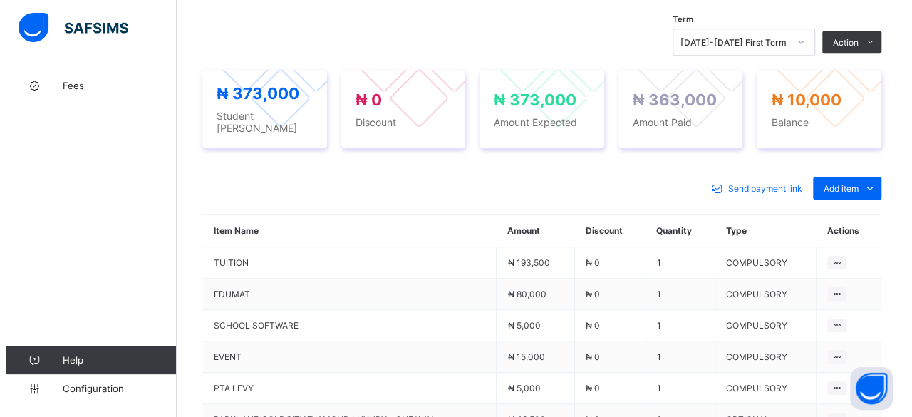
scroll to position [456, 0]
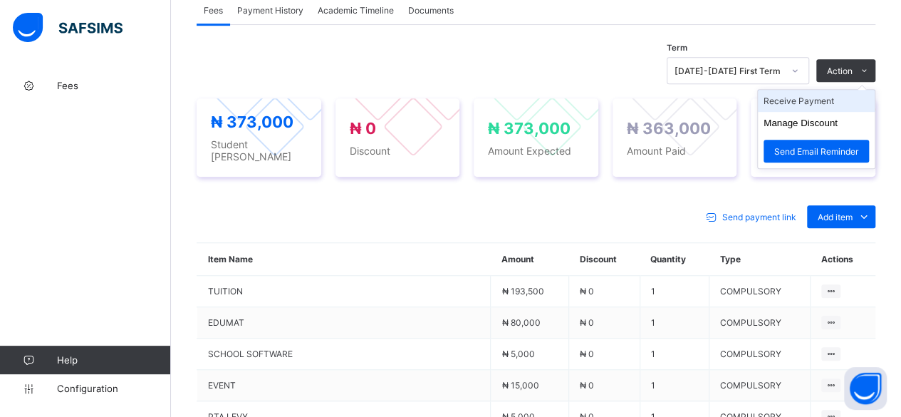
click at [834, 93] on li "Receive Payment" at bounding box center [816, 101] width 117 height 22
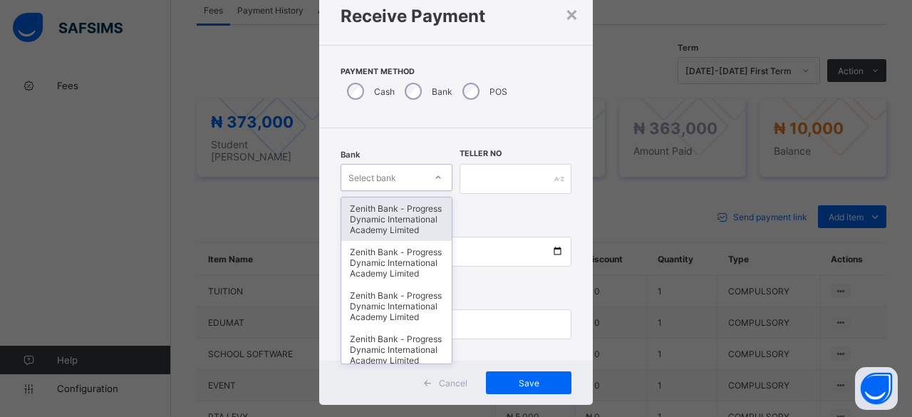
click at [421, 191] on div "option Zenith Bank - Progress Dynamic International Academy Limited focused, 1 …" at bounding box center [397, 177] width 112 height 27
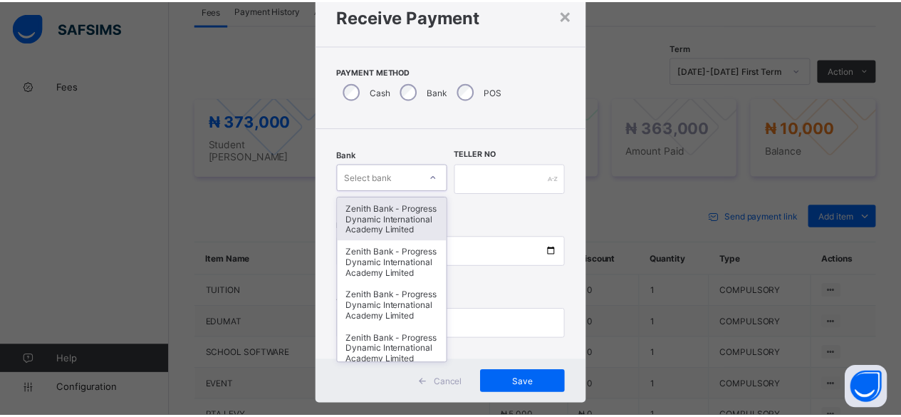
scroll to position [48, 0]
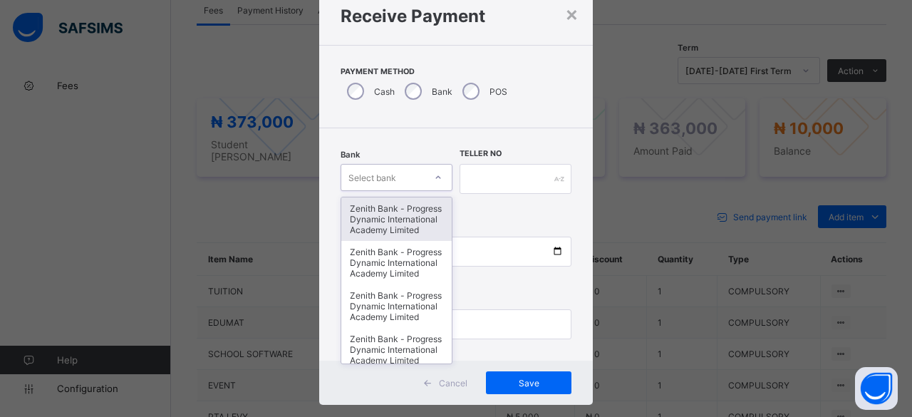
click at [421, 227] on div "Zenith Bank - Progress Dynamic International Academy Limited" at bounding box center [396, 218] width 110 height 43
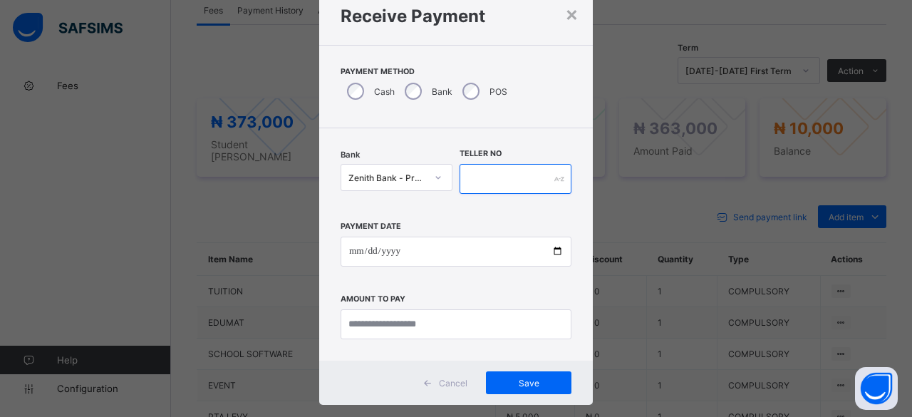
click at [540, 174] on input "text" at bounding box center [516, 179] width 112 height 30
type input "***"
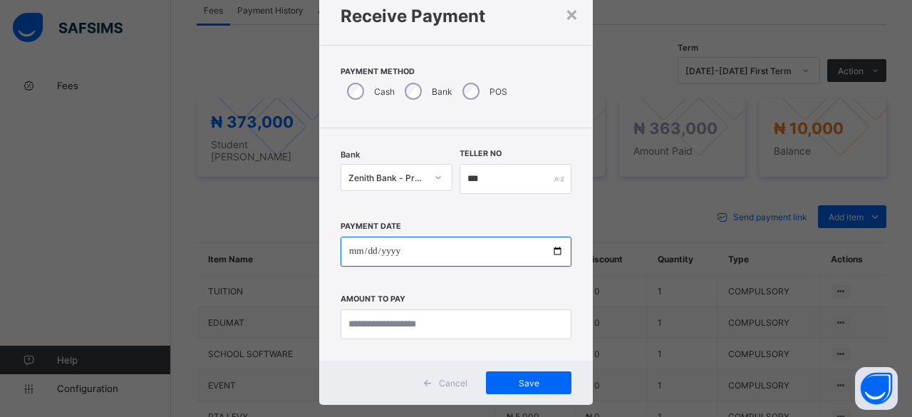
click at [550, 254] on input "date" at bounding box center [456, 252] width 231 height 30
type input "**********"
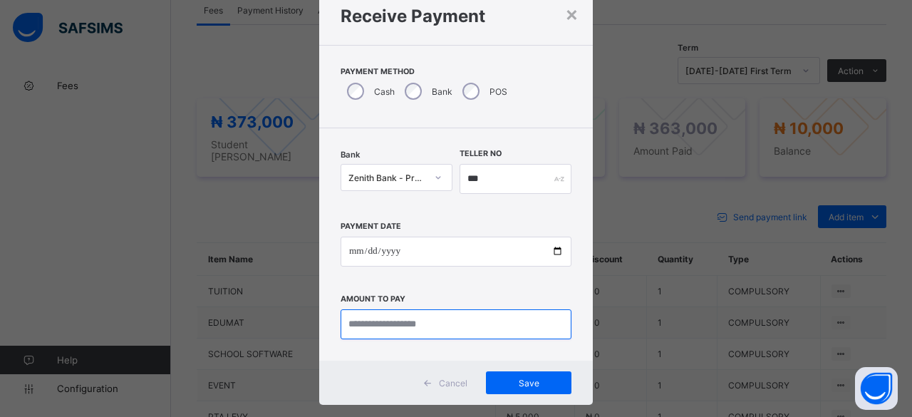
click at [431, 319] on input "currency" at bounding box center [456, 324] width 231 height 30
type input "********"
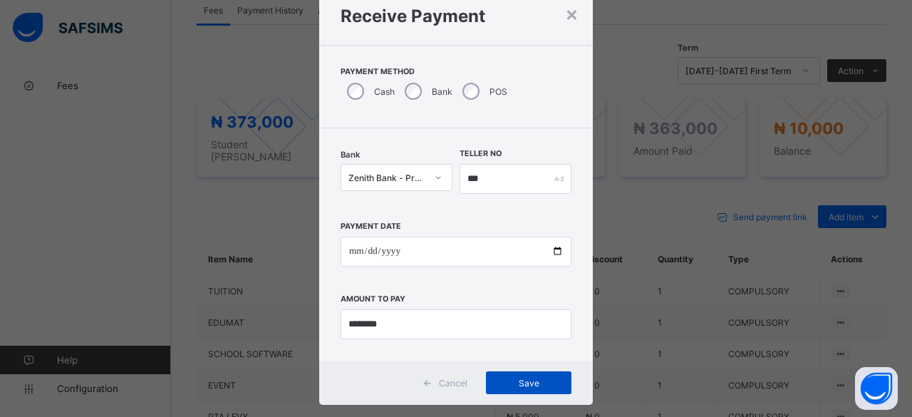
click at [532, 378] on span "Save" at bounding box center [529, 383] width 64 height 11
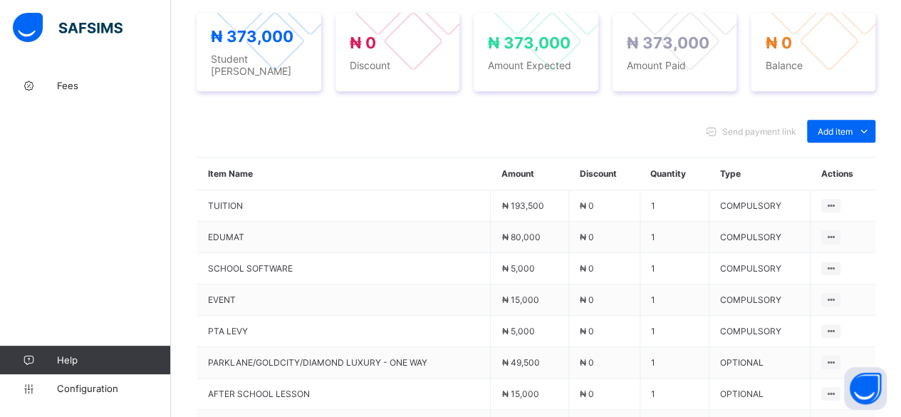
scroll to position [542, 0]
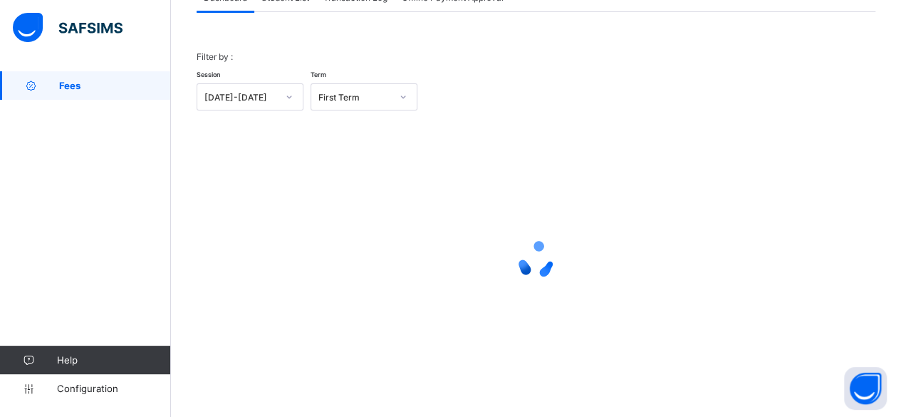
scroll to position [108, 0]
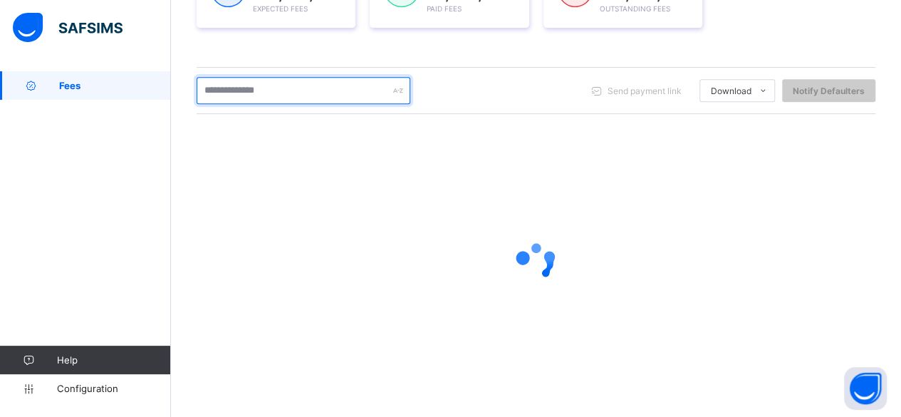
click at [281, 90] on input "text" at bounding box center [304, 90] width 214 height 27
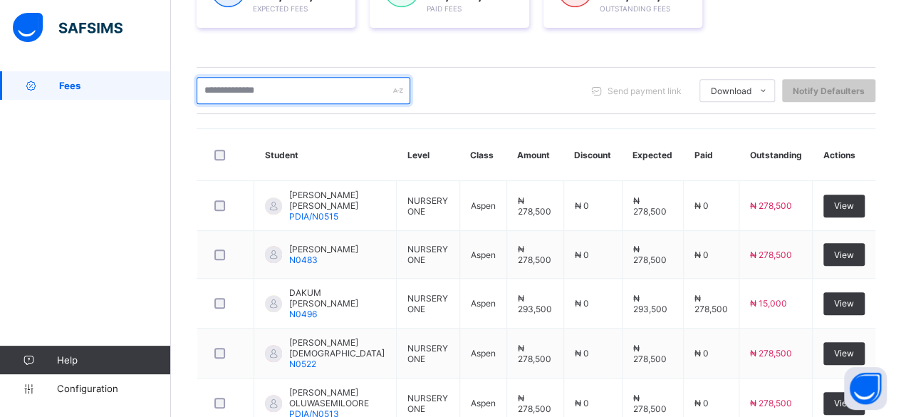
click at [299, 77] on input "text" at bounding box center [304, 90] width 214 height 27
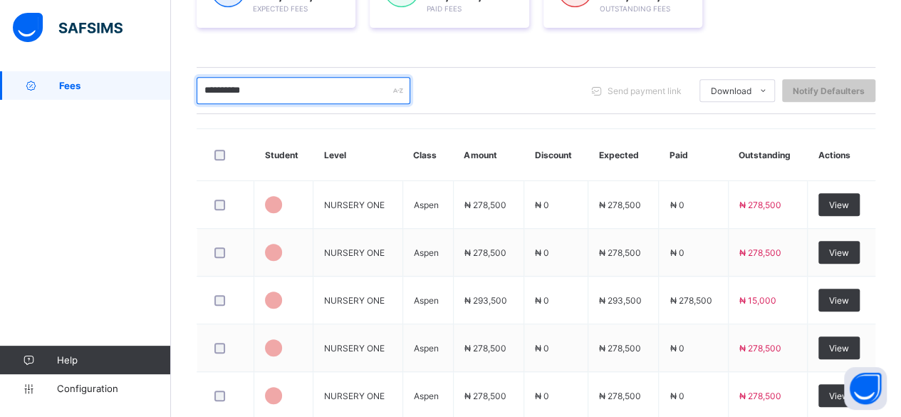
click at [299, 86] on input "**********" at bounding box center [304, 90] width 214 height 27
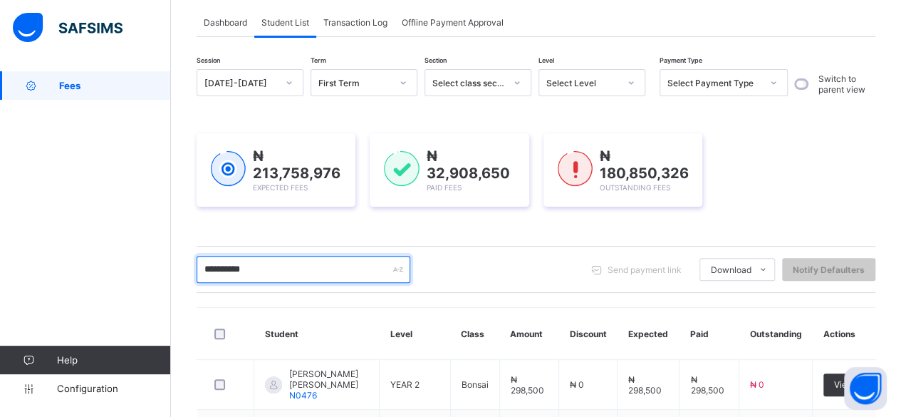
scroll to position [64, 0]
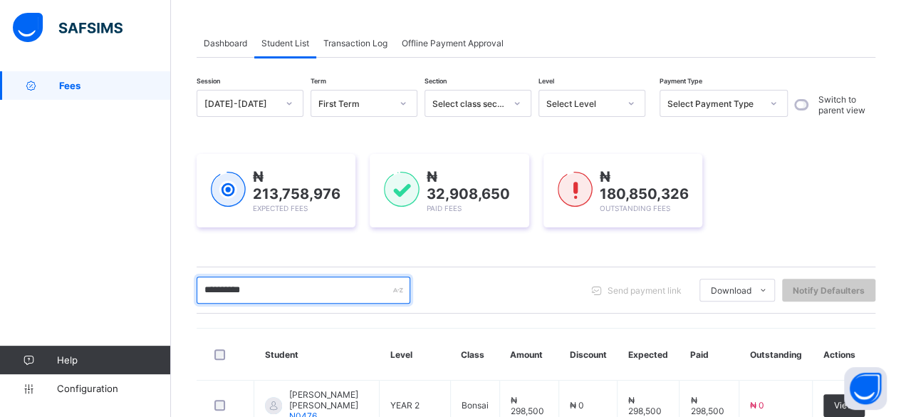
click at [302, 287] on input "**********" at bounding box center [304, 289] width 214 height 27
type input "*"
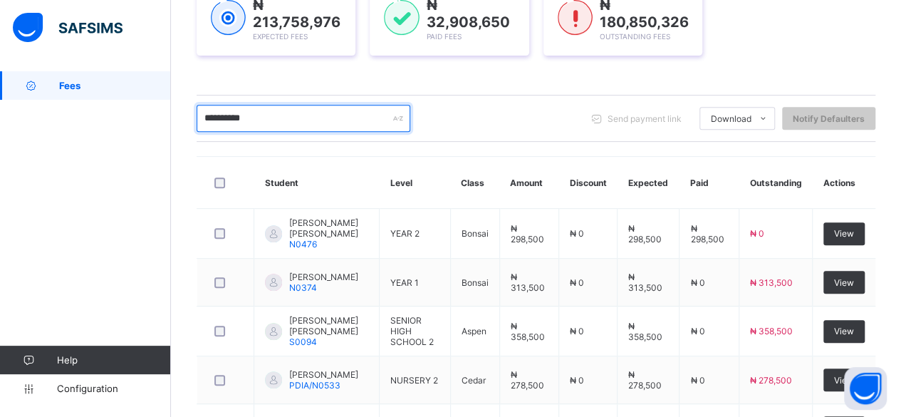
scroll to position [235, 0]
click at [288, 116] on input "**********" at bounding box center [304, 118] width 214 height 27
type input "*"
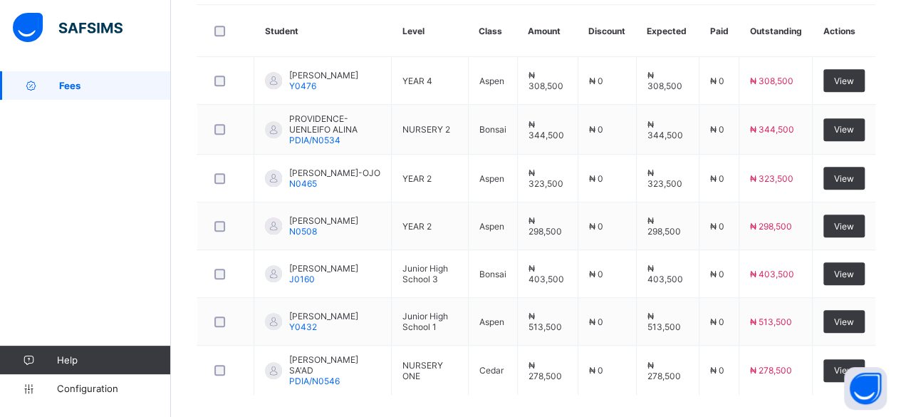
scroll to position [397, 0]
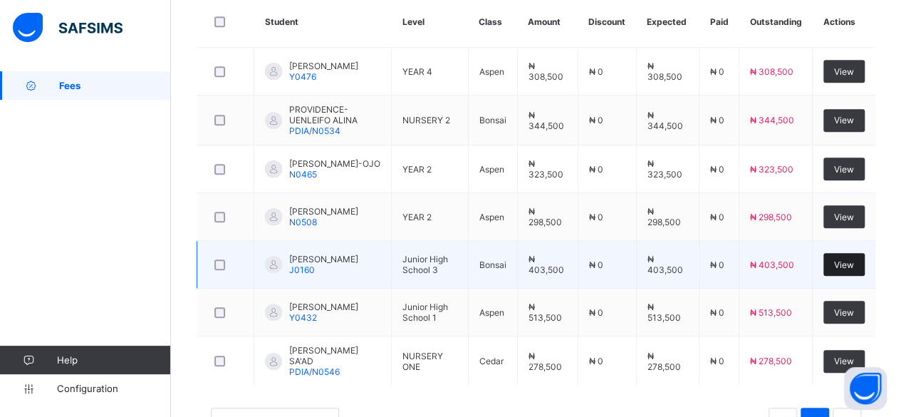
type input "***"
click at [841, 253] on div "View" at bounding box center [844, 264] width 41 height 23
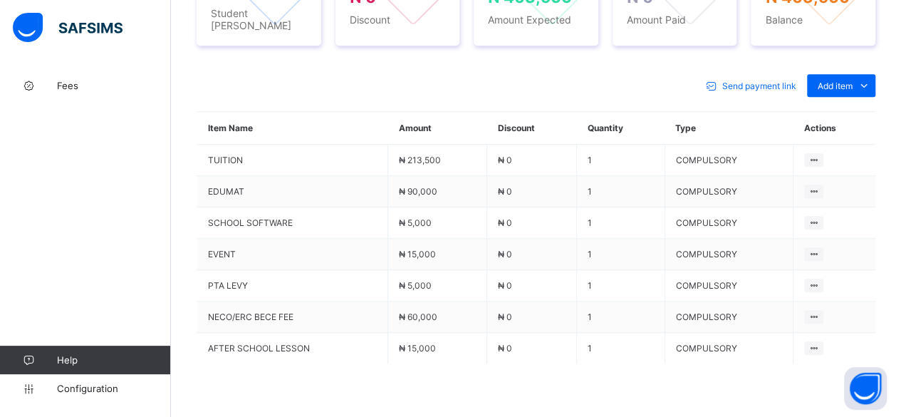
scroll to position [599, 0]
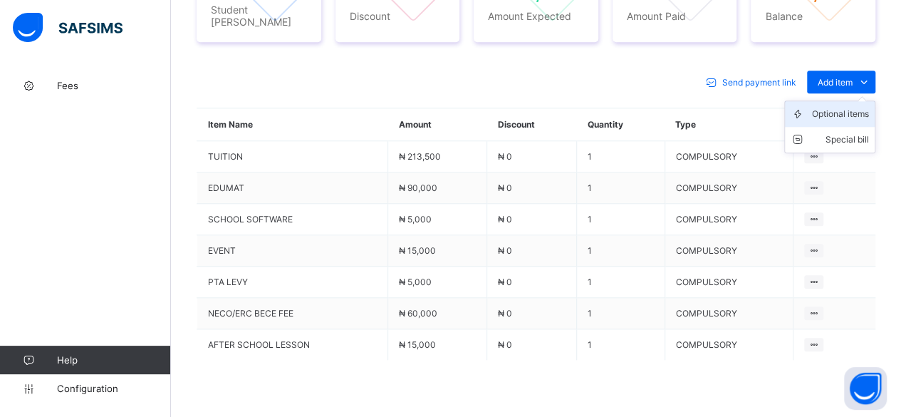
click at [849, 107] on div "Optional items" at bounding box center [840, 114] width 57 height 14
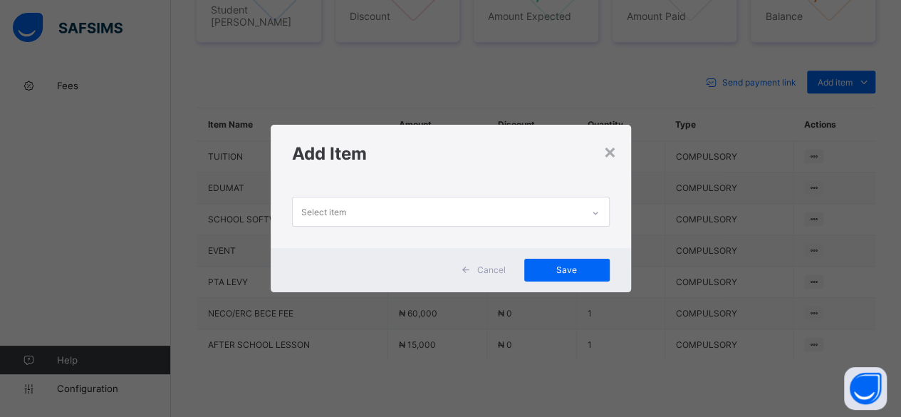
scroll to position [0, 0]
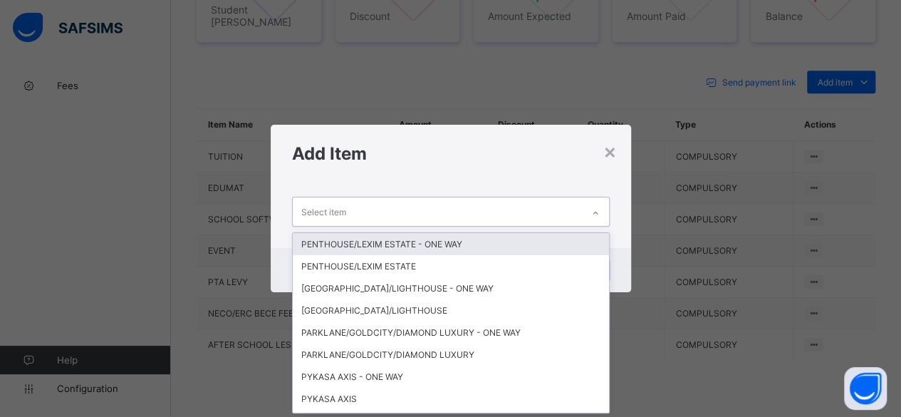
click at [535, 203] on div "Select item" at bounding box center [437, 211] width 289 height 28
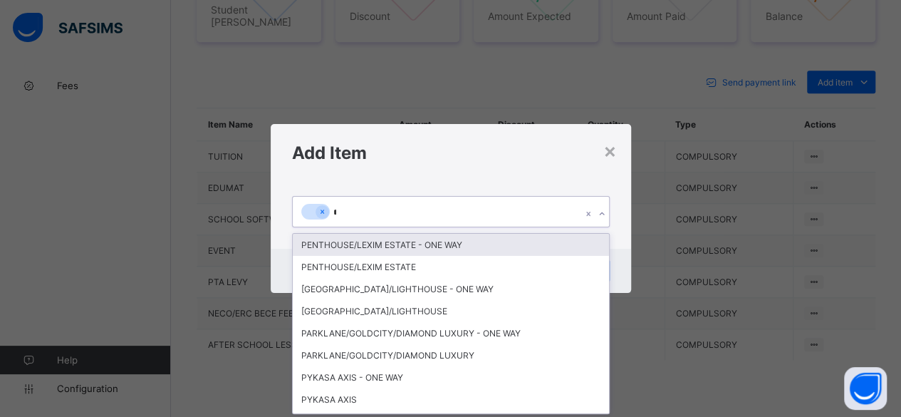
type input "**"
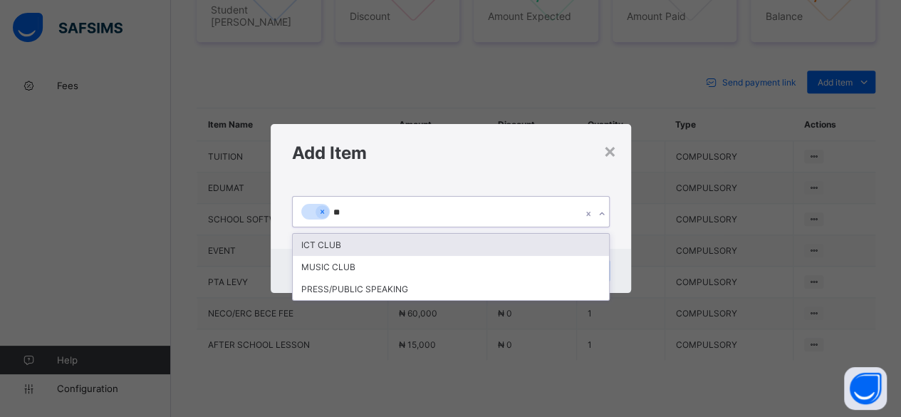
click at [468, 240] on div "ICT CLUB" at bounding box center [451, 245] width 316 height 22
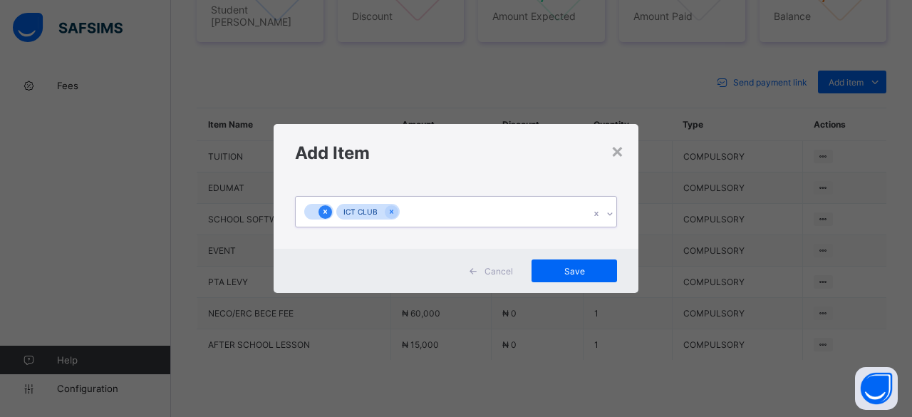
click at [327, 207] on icon at bounding box center [325, 212] width 8 height 10
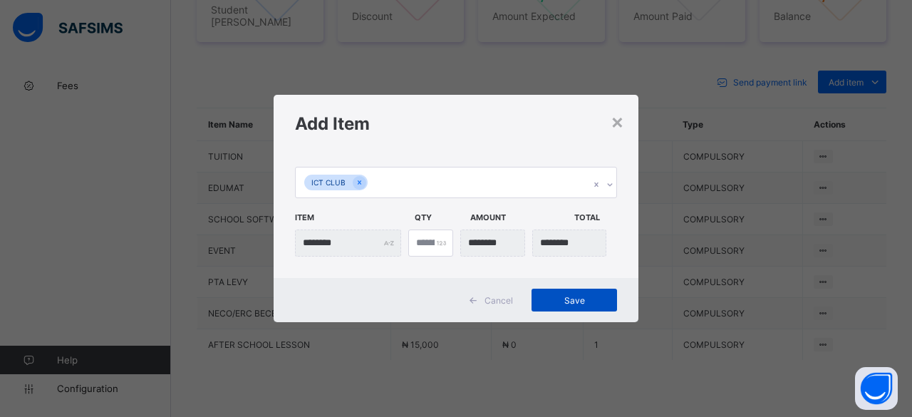
click at [587, 296] on span "Save" at bounding box center [574, 300] width 64 height 11
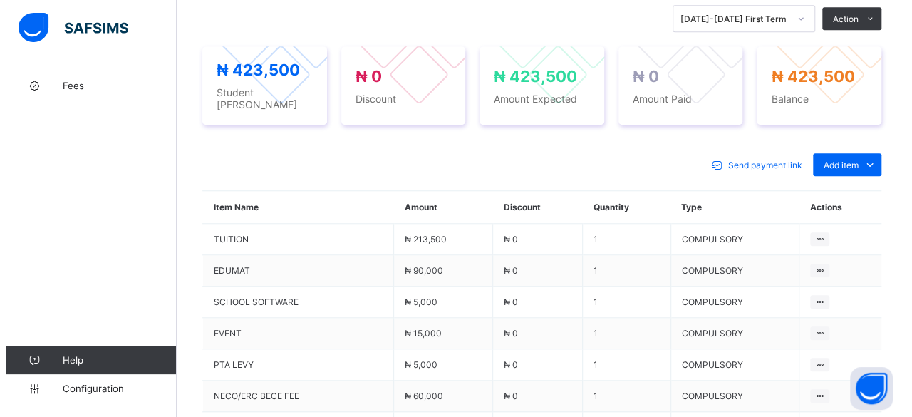
scroll to position [502, 0]
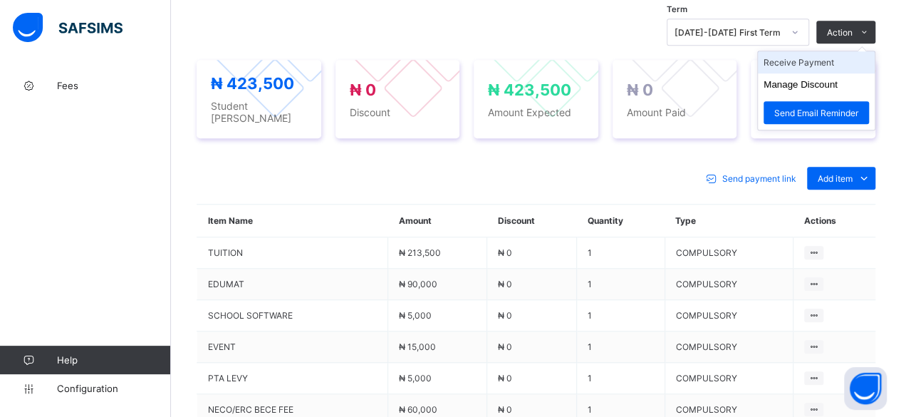
click at [856, 58] on li "Receive Payment" at bounding box center [816, 62] width 117 height 22
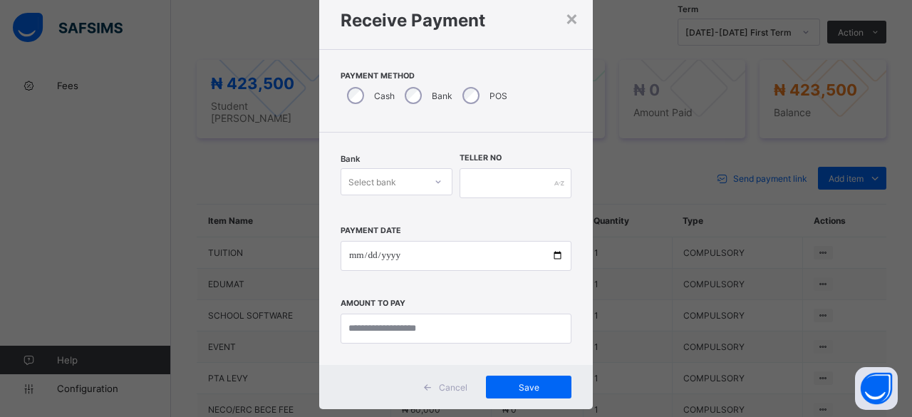
click at [389, 195] on div "Select bank" at bounding box center [397, 181] width 112 height 27
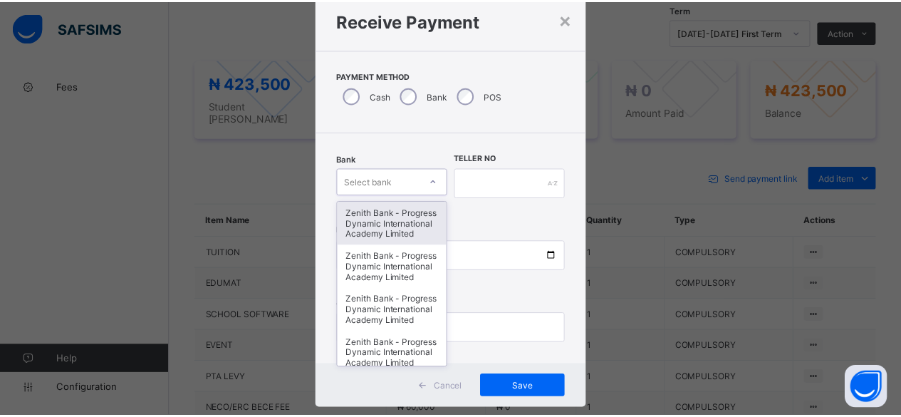
scroll to position [48, 0]
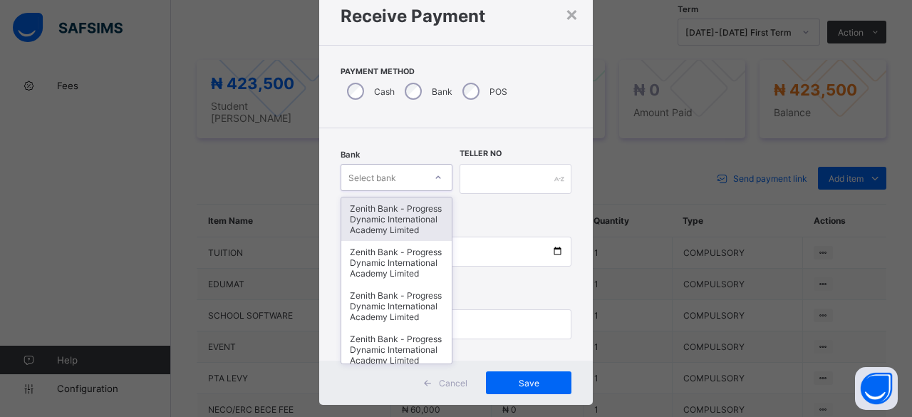
click at [389, 219] on div "Zenith Bank - Progress Dynamic International Academy Limited" at bounding box center [396, 218] width 110 height 43
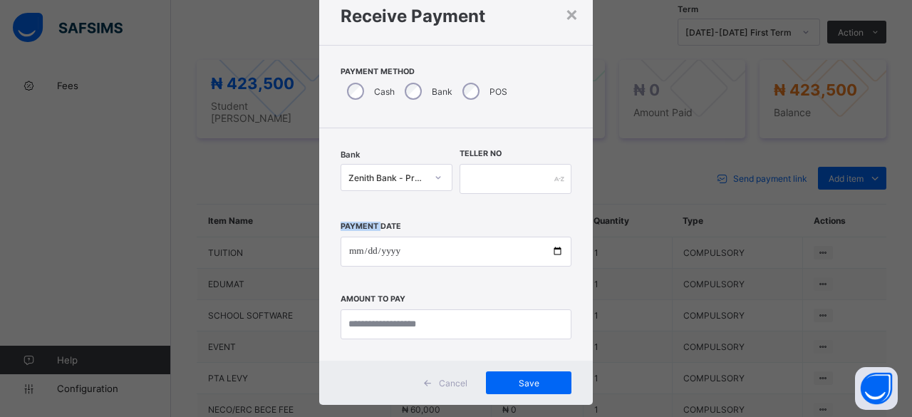
click at [389, 219] on div "Payment Date Amount to pay" at bounding box center [456, 273] width 231 height 131
click at [514, 177] on input "text" at bounding box center [516, 179] width 112 height 30
type input "*"
type input "***"
click at [490, 254] on input "date" at bounding box center [456, 252] width 231 height 30
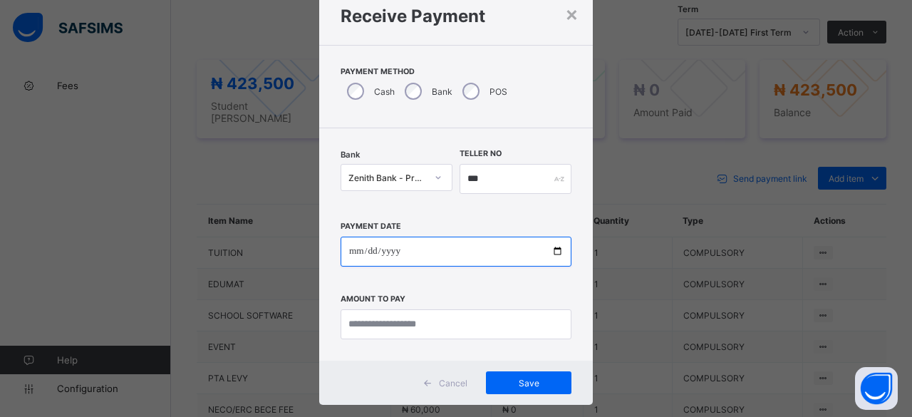
click at [554, 247] on input "date" at bounding box center [456, 252] width 231 height 30
type input "**********"
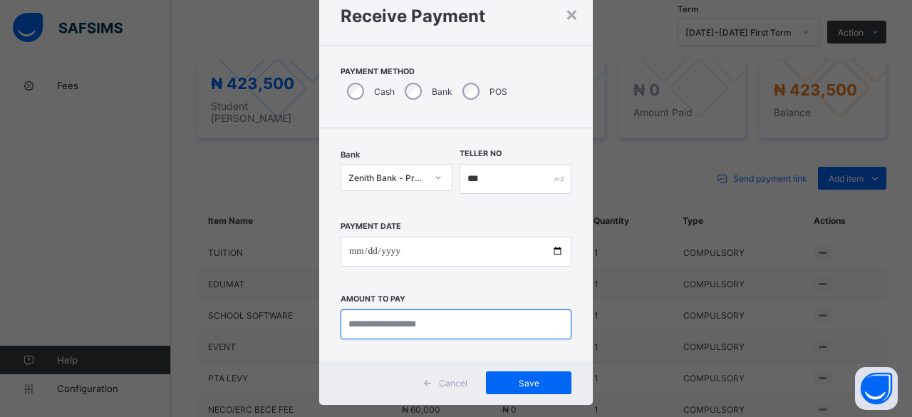
click at [446, 324] on input "currency" at bounding box center [456, 324] width 231 height 30
type input "*********"
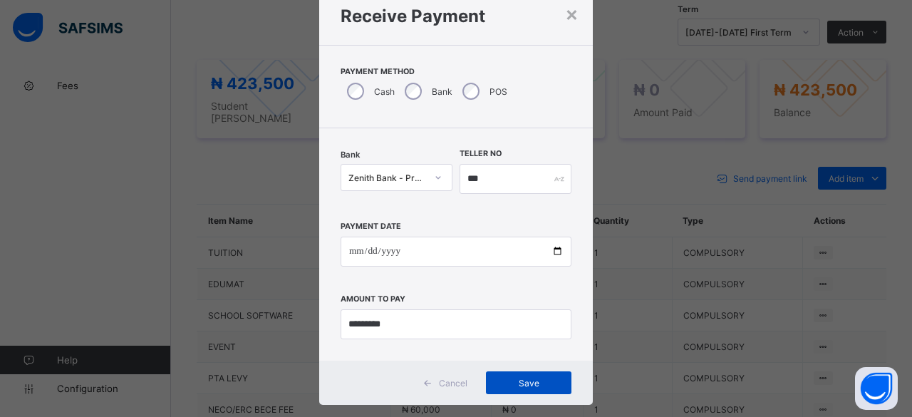
click at [510, 387] on div "Save" at bounding box center [529, 382] width 86 height 23
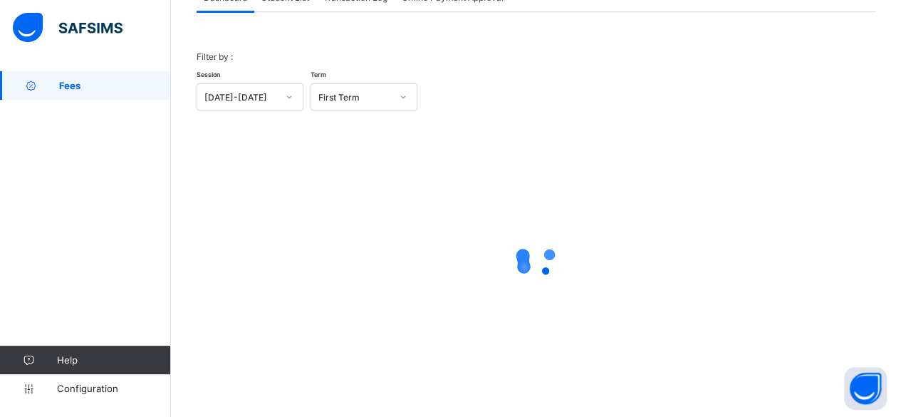
scroll to position [108, 0]
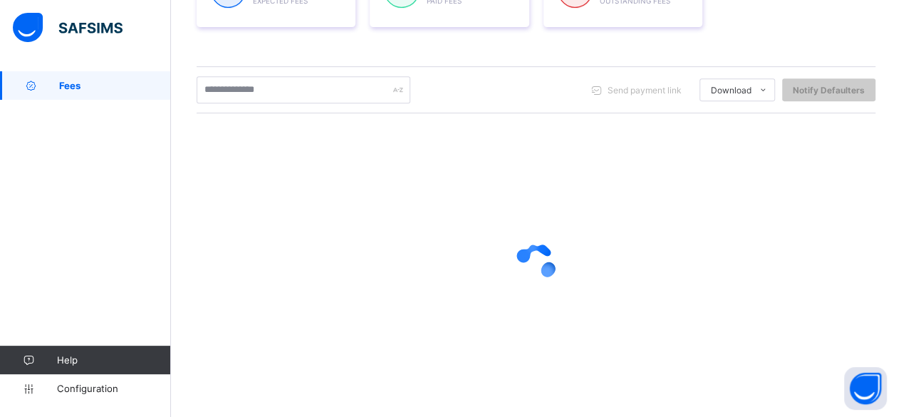
scroll to position [264, 0]
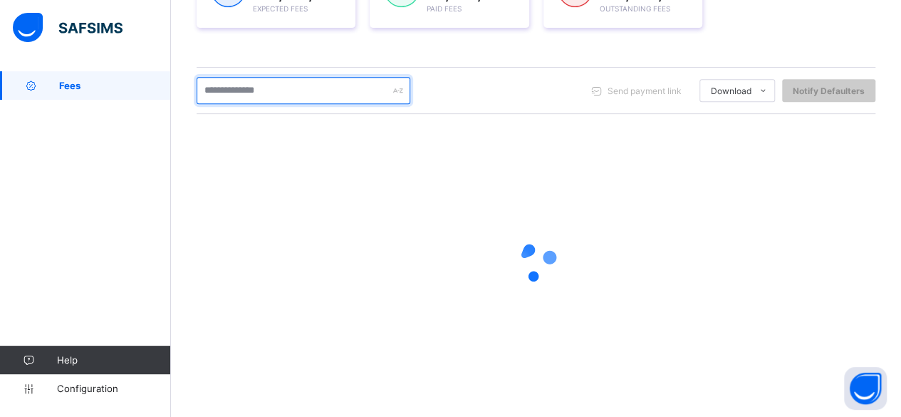
click at [261, 94] on input "text" at bounding box center [304, 90] width 214 height 27
type input "***"
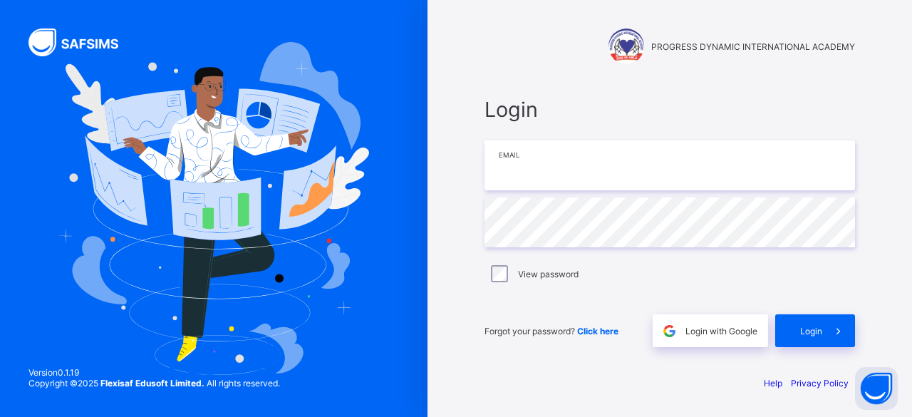
click at [530, 178] on input "email" at bounding box center [670, 165] width 371 height 50
type input "*"
type input "**********"
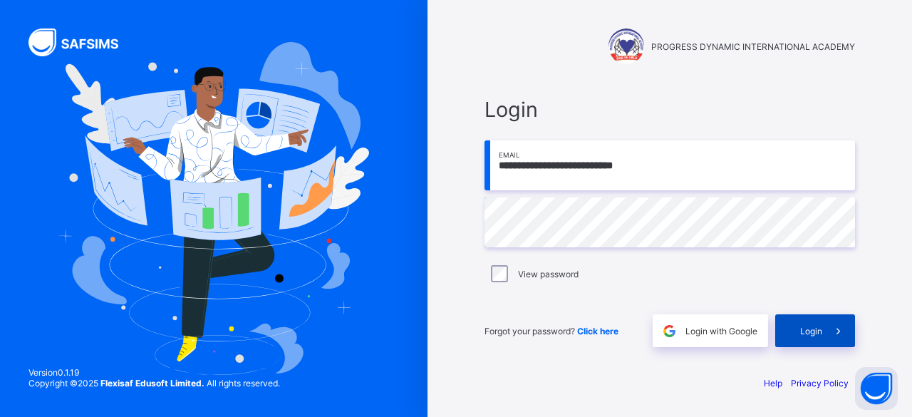
click at [794, 323] on div "Login" at bounding box center [815, 330] width 80 height 33
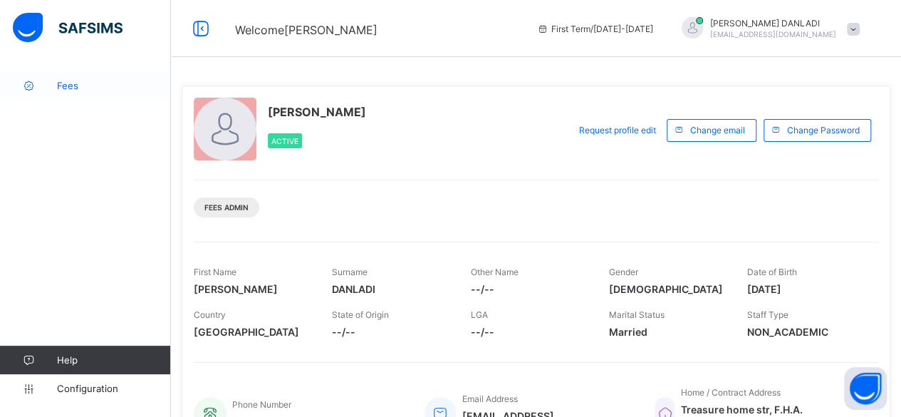
click at [83, 78] on link "Fees" at bounding box center [85, 85] width 171 height 29
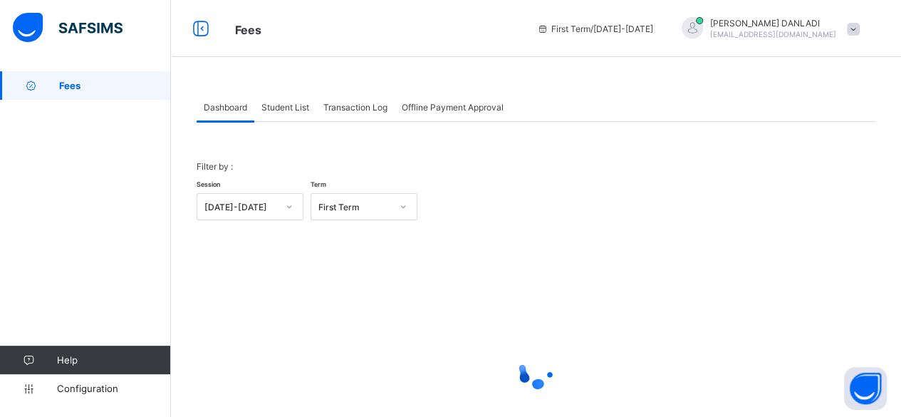
click at [286, 98] on div "Student List" at bounding box center [285, 107] width 62 height 29
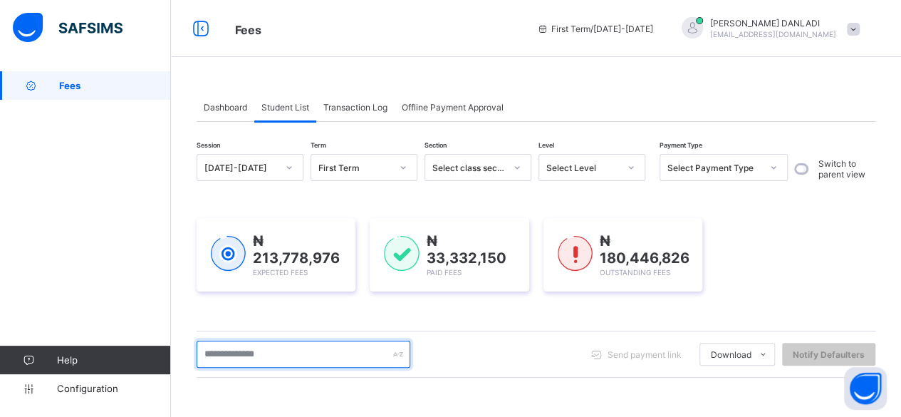
click at [269, 354] on input "text" at bounding box center [304, 354] width 214 height 27
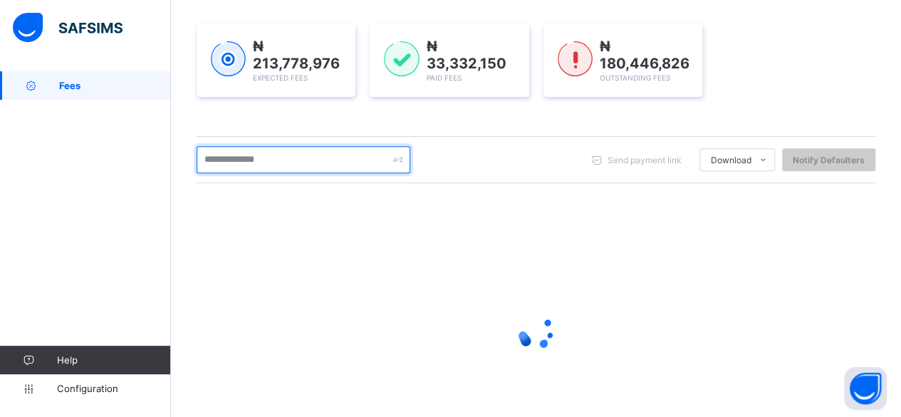
scroll to position [200, 0]
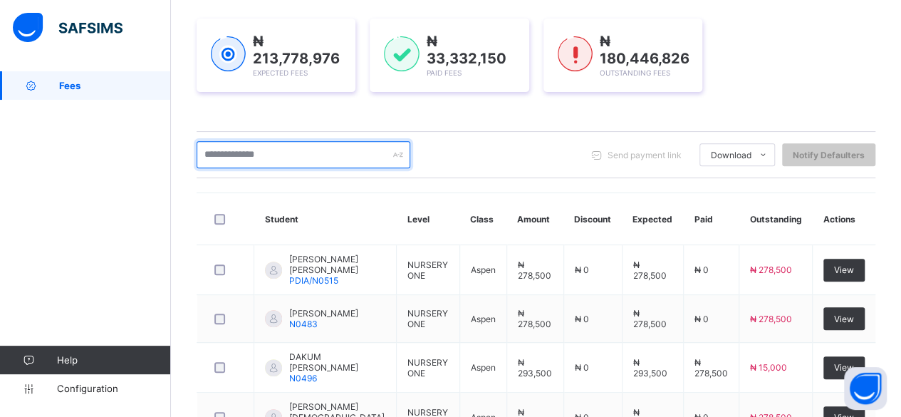
click at [340, 152] on input "text" at bounding box center [304, 154] width 214 height 27
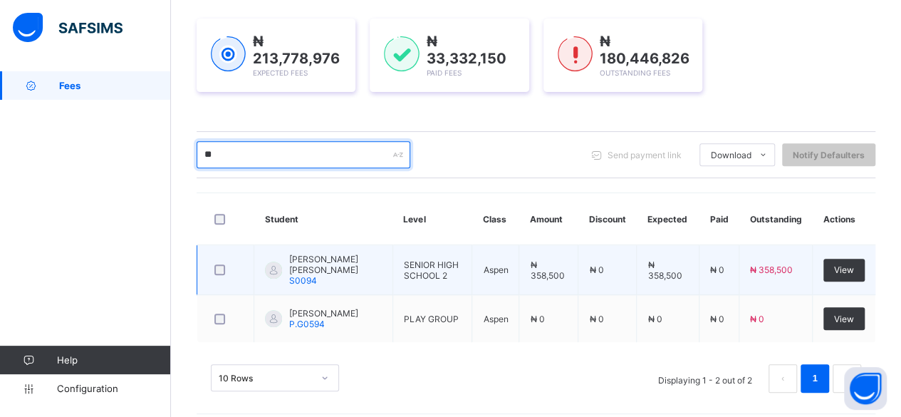
type input "*"
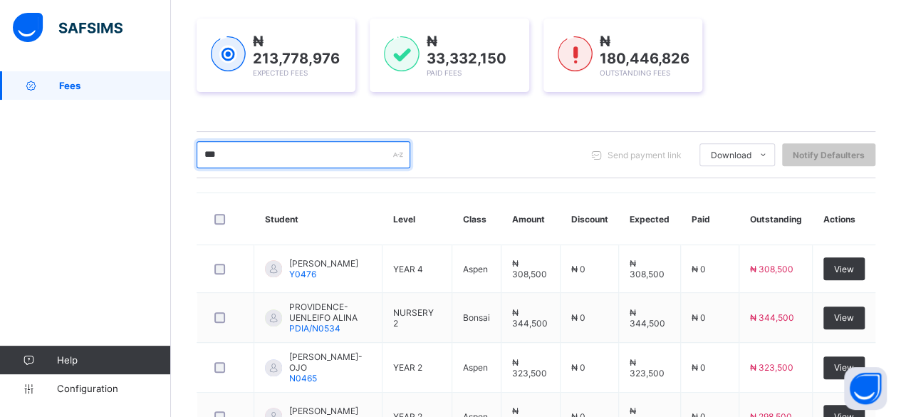
scroll to position [443, 0]
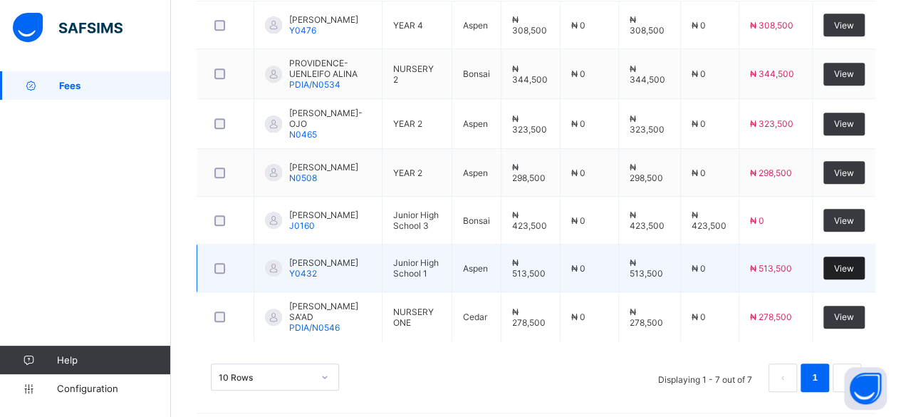
type input "***"
click at [854, 263] on span "View" at bounding box center [844, 268] width 20 height 11
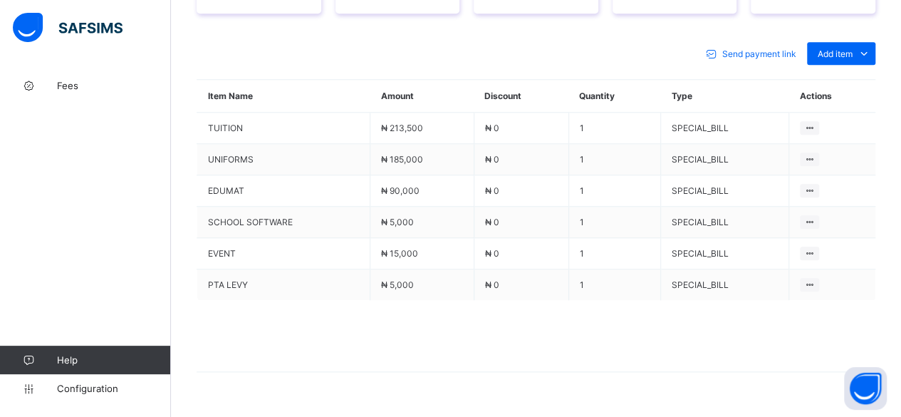
scroll to position [627, 0]
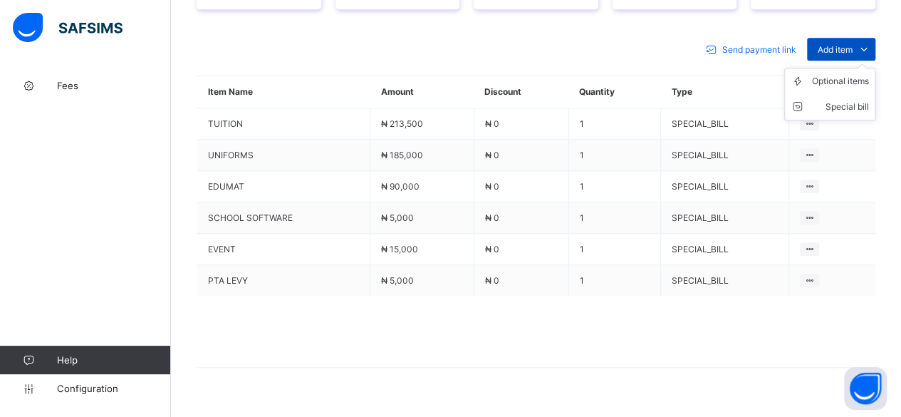
click at [832, 44] on span "Add item" at bounding box center [835, 49] width 35 height 11
click at [834, 74] on div "Optional items" at bounding box center [840, 81] width 57 height 14
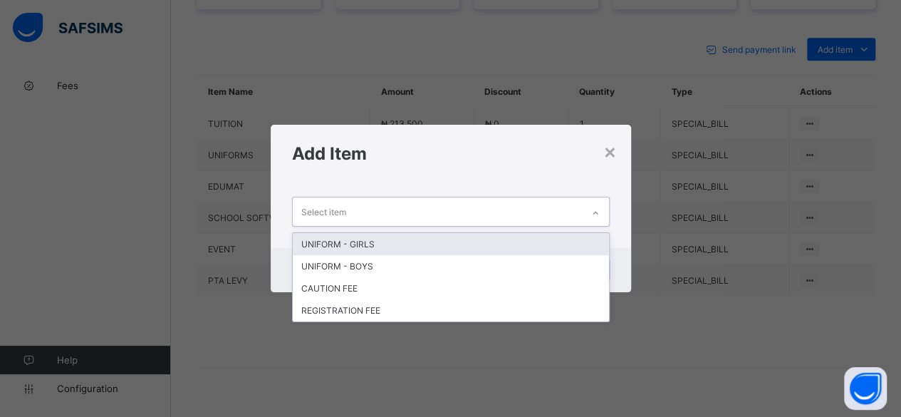
click at [577, 216] on div "Select item" at bounding box center [437, 211] width 289 height 28
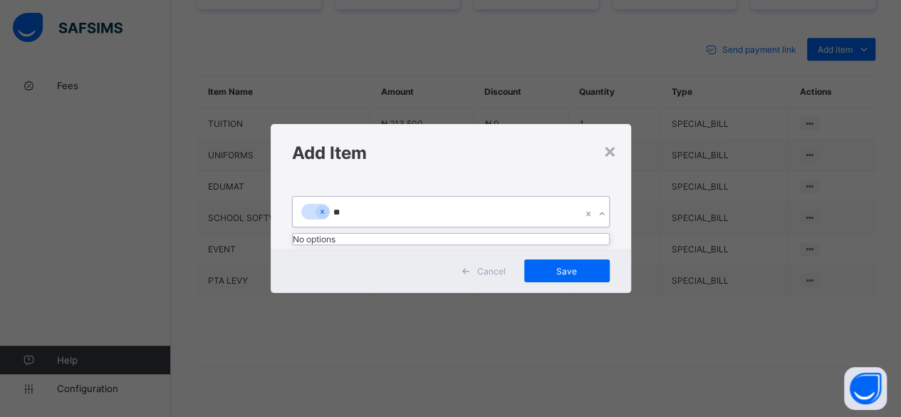
type input "*"
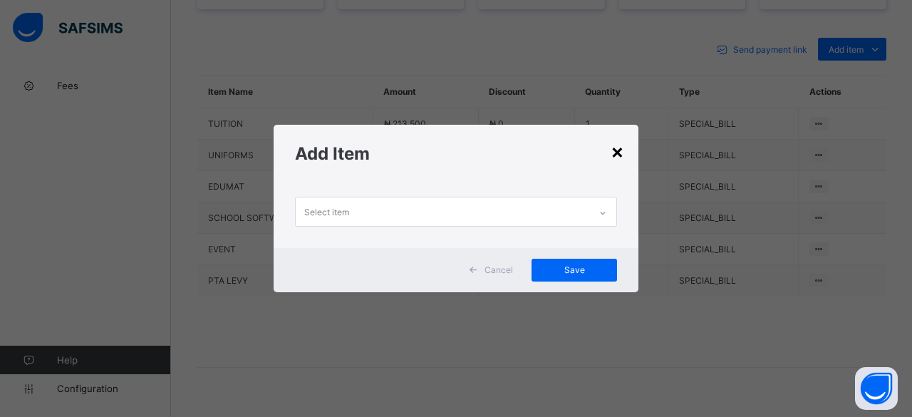
click at [618, 152] on div "×" at bounding box center [618, 151] width 14 height 24
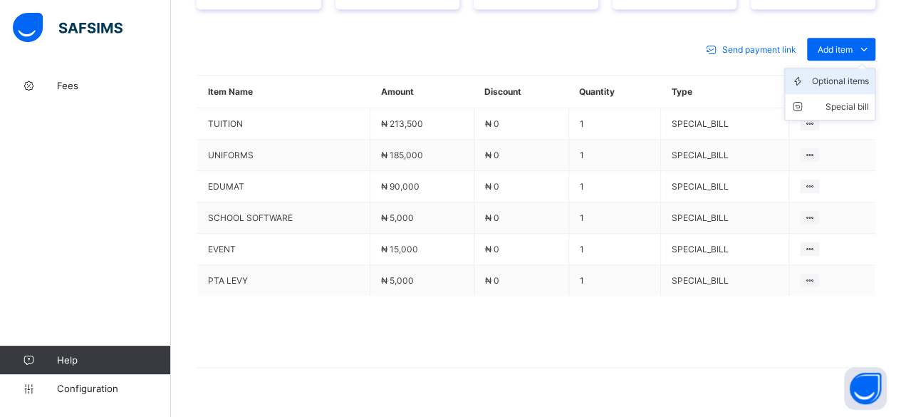
click at [838, 81] on li "Optional items" at bounding box center [830, 81] width 90 height 26
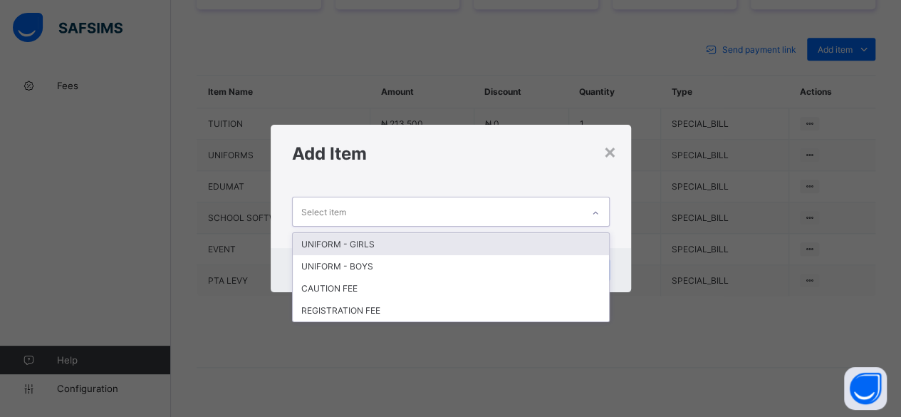
click at [470, 210] on div "Select item" at bounding box center [437, 211] width 289 height 28
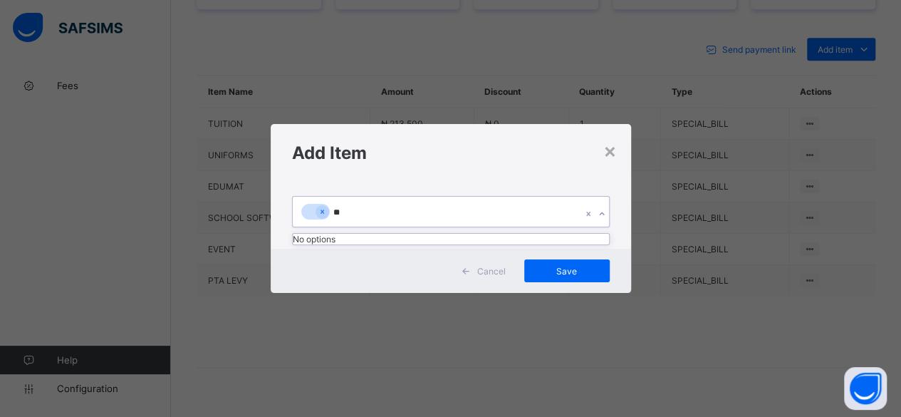
type input "*"
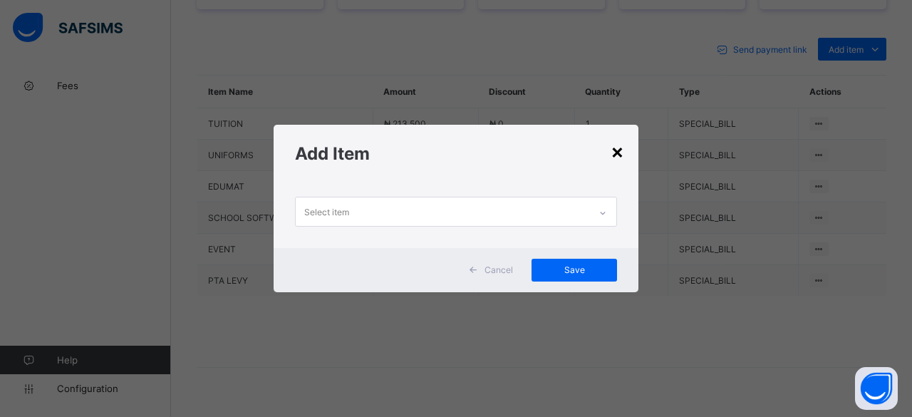
click at [618, 155] on div "×" at bounding box center [618, 151] width 14 height 24
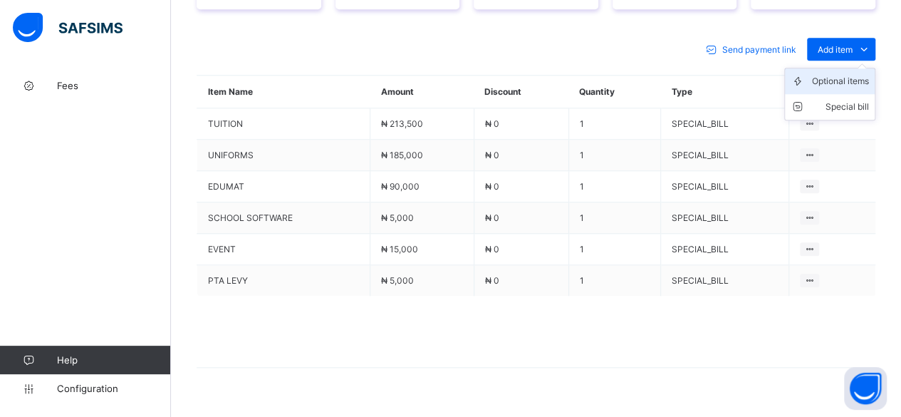
click at [841, 74] on div "Optional items" at bounding box center [840, 81] width 57 height 14
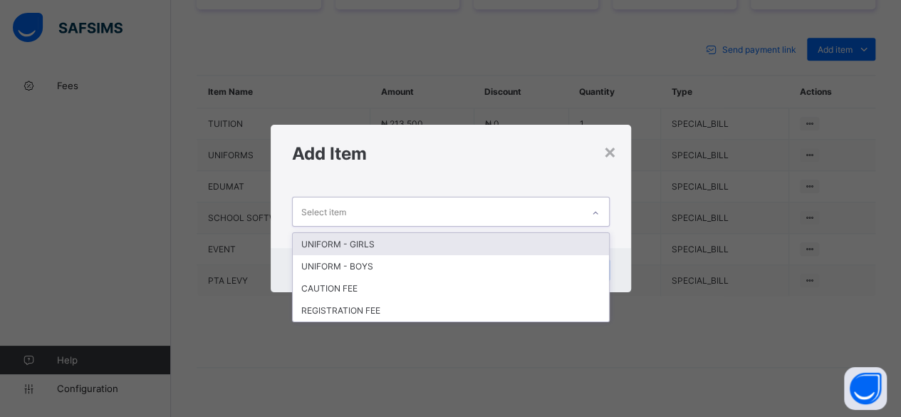
click at [500, 200] on div "Select item" at bounding box center [437, 211] width 289 height 28
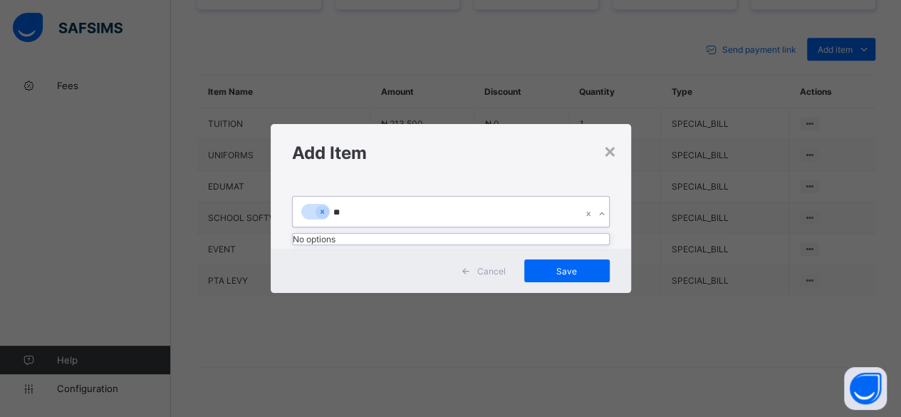
type input "*"
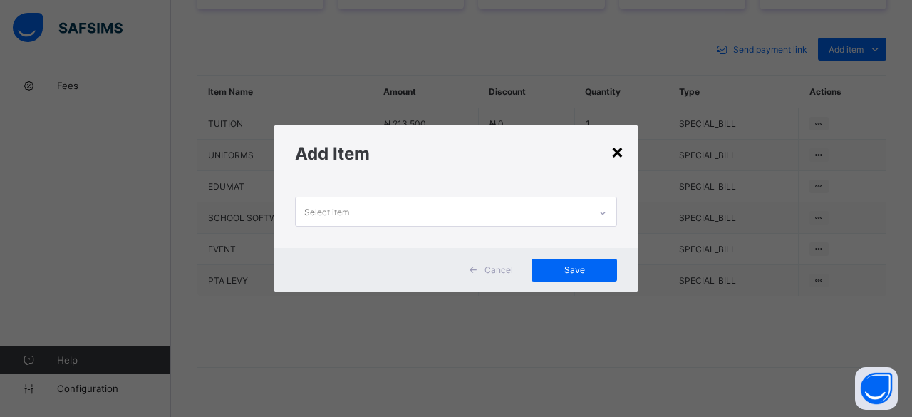
click at [621, 155] on div "×" at bounding box center [618, 151] width 14 height 24
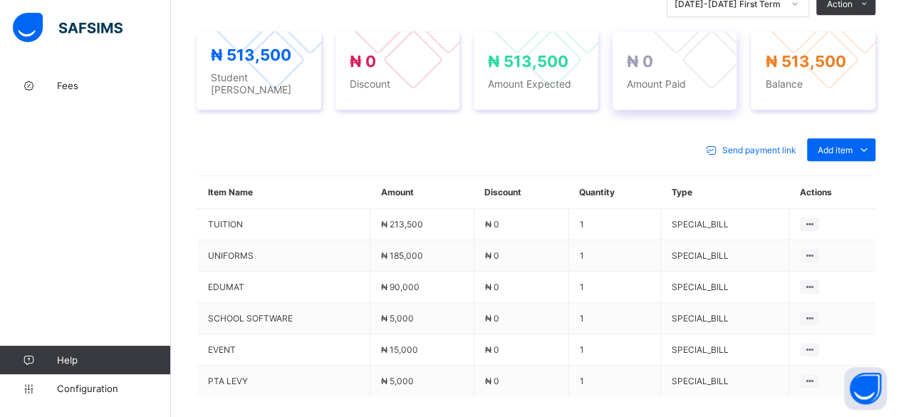
scroll to position [527, 0]
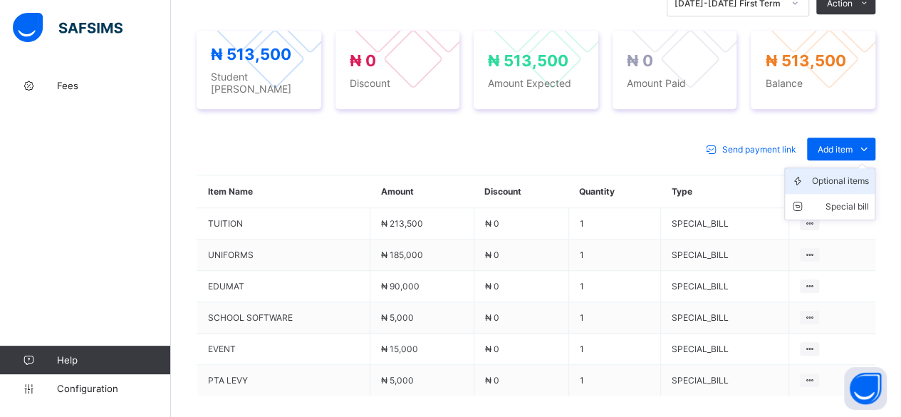
click at [848, 174] on div "Optional items" at bounding box center [840, 181] width 57 height 14
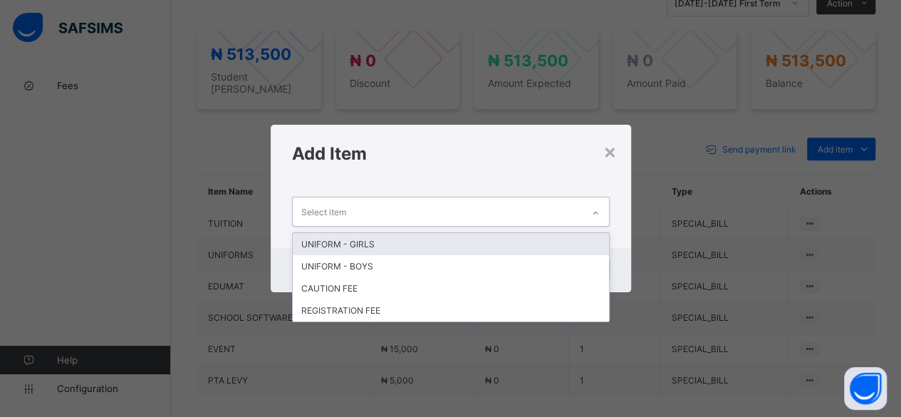
click at [422, 204] on div "Select item" at bounding box center [437, 211] width 289 height 28
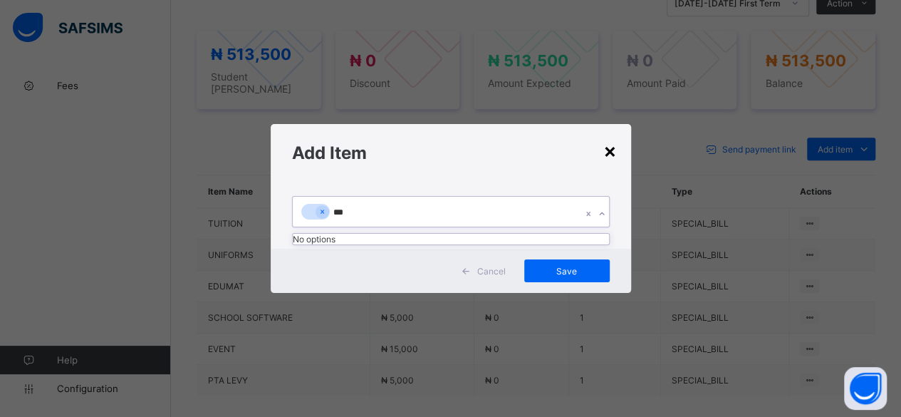
type input "***"
click at [606, 155] on div "×" at bounding box center [611, 150] width 14 height 24
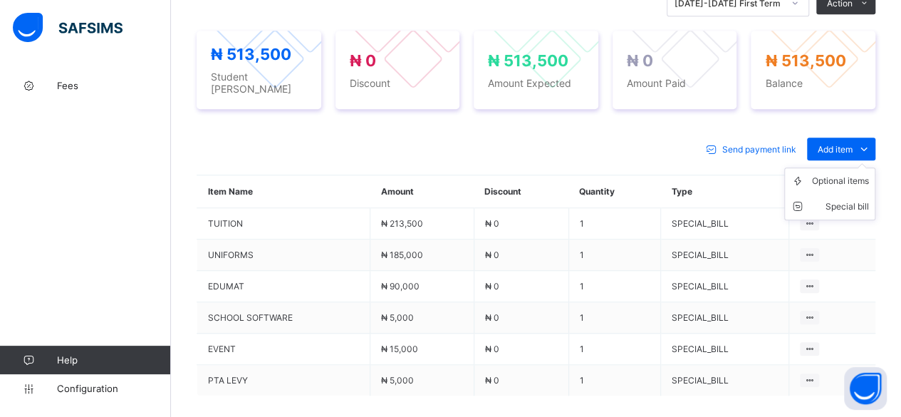
click at [847, 167] on ul "Optional items Special bill" at bounding box center [830, 193] width 91 height 53
click at [851, 176] on div "Optional items" at bounding box center [840, 181] width 57 height 14
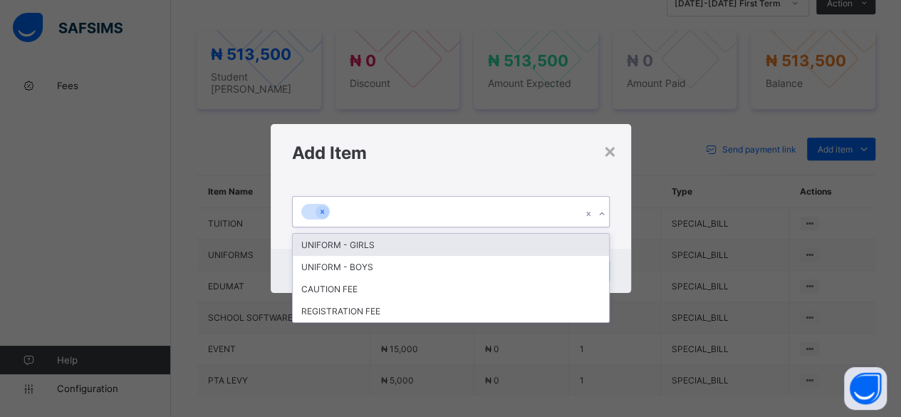
click at [483, 223] on div at bounding box center [437, 212] width 289 height 30
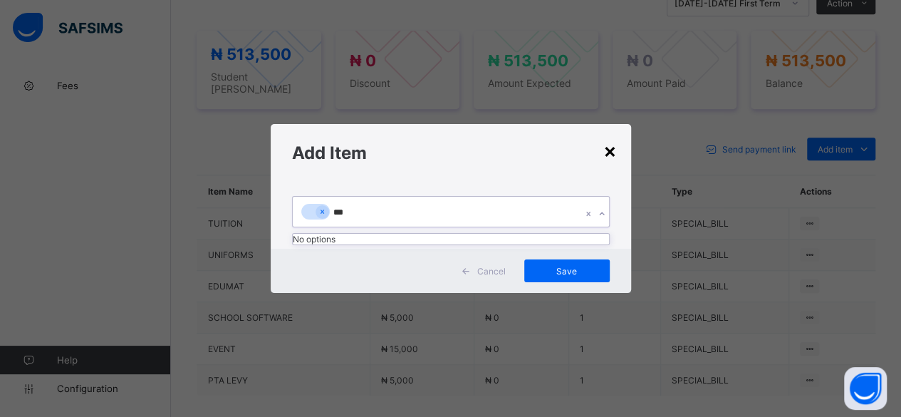
type input "***"
click at [617, 155] on div "×" at bounding box center [611, 150] width 14 height 24
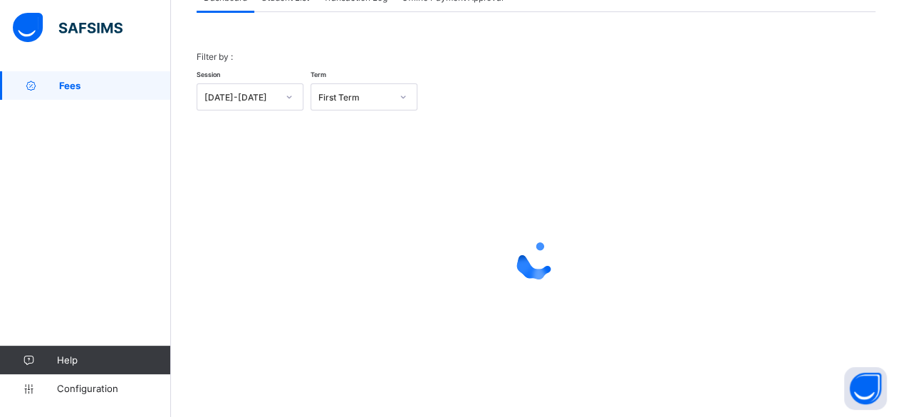
scroll to position [108, 0]
click at [274, 14] on div "Filter by : Session 2025-2026 Term First Term × Fees Configuration Status Below…" at bounding box center [536, 205] width 679 height 383
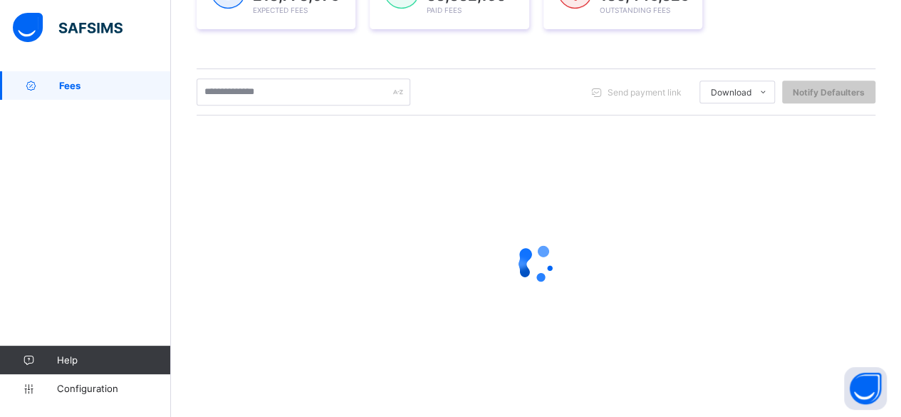
scroll to position [264, 0]
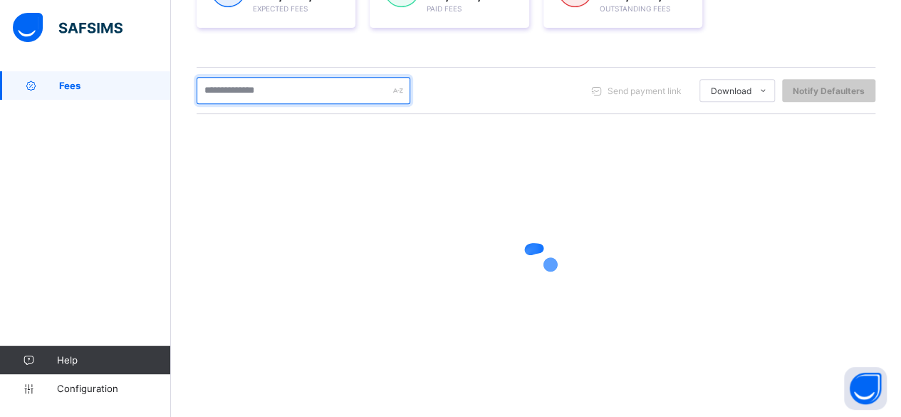
click at [264, 87] on input "text" at bounding box center [304, 90] width 214 height 27
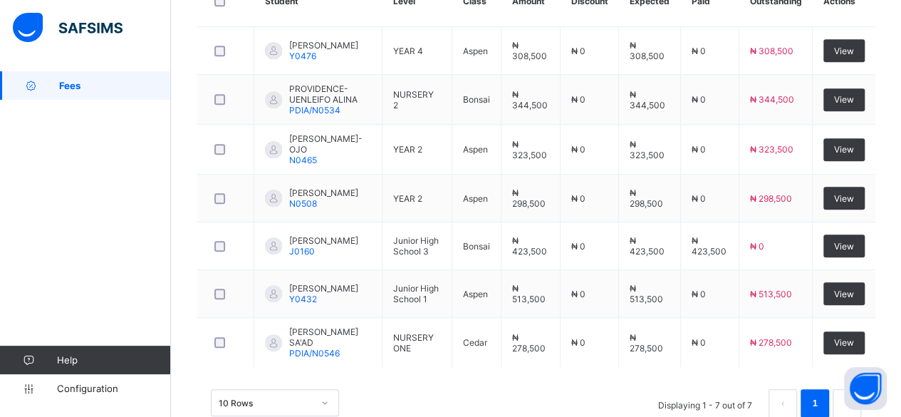
scroll to position [443, 0]
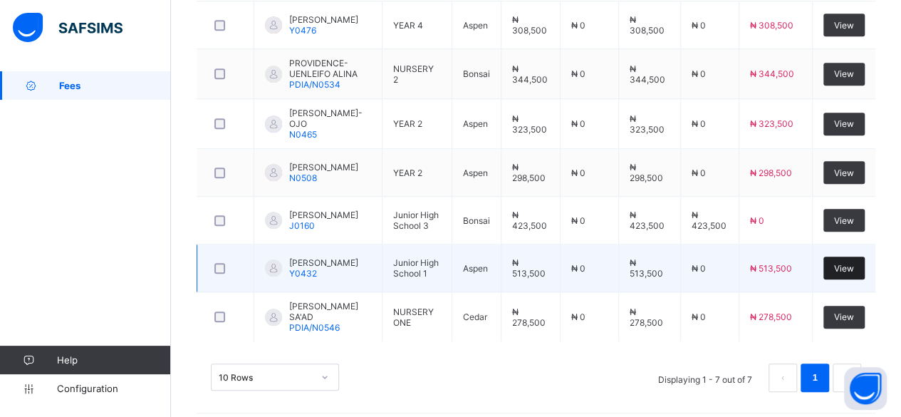
type input "***"
click at [854, 263] on span "View" at bounding box center [844, 268] width 20 height 11
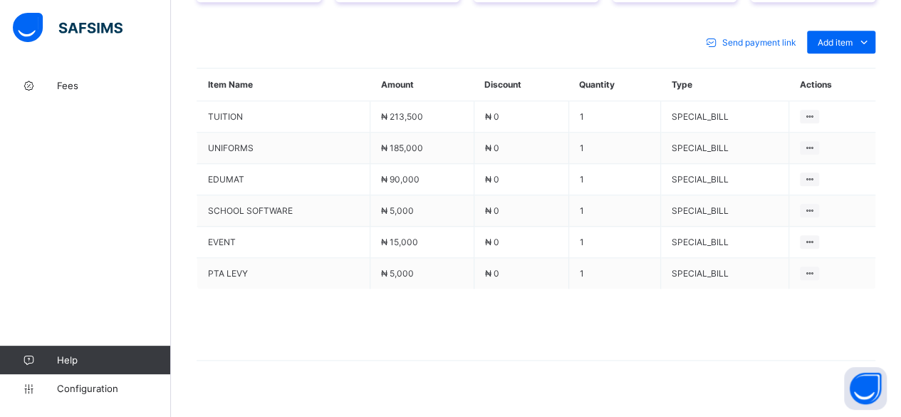
scroll to position [641, 0]
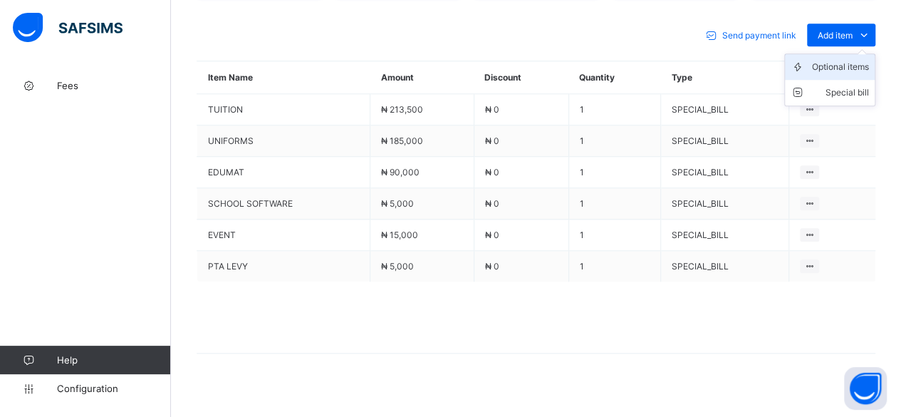
click at [868, 60] on div "Optional items" at bounding box center [840, 67] width 57 height 14
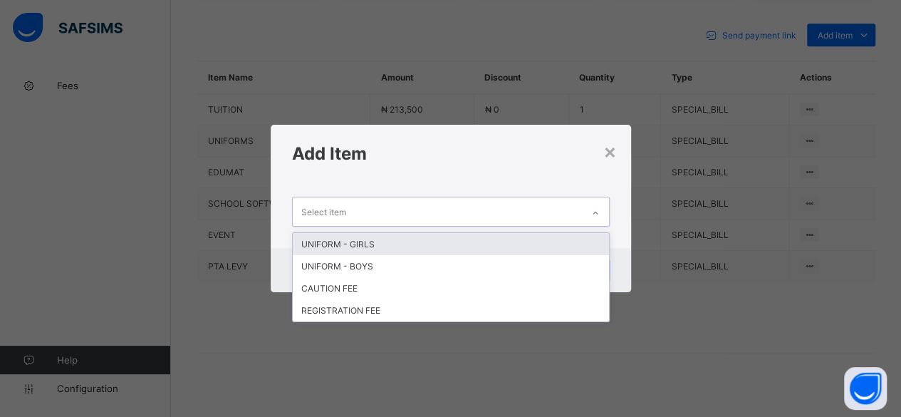
click at [552, 203] on div "Select item" at bounding box center [437, 211] width 289 height 28
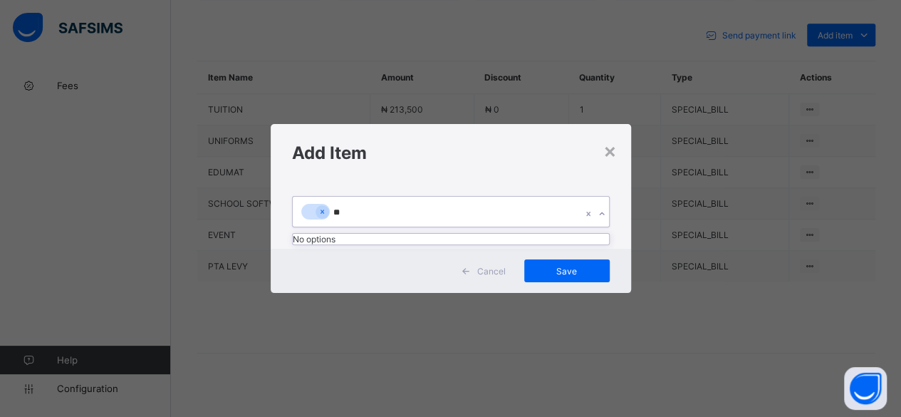
type input "*"
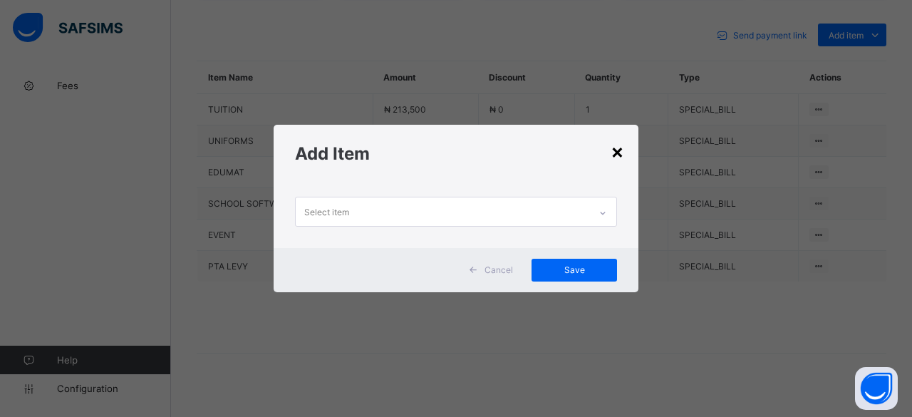
click at [623, 160] on div "×" at bounding box center [618, 151] width 14 height 24
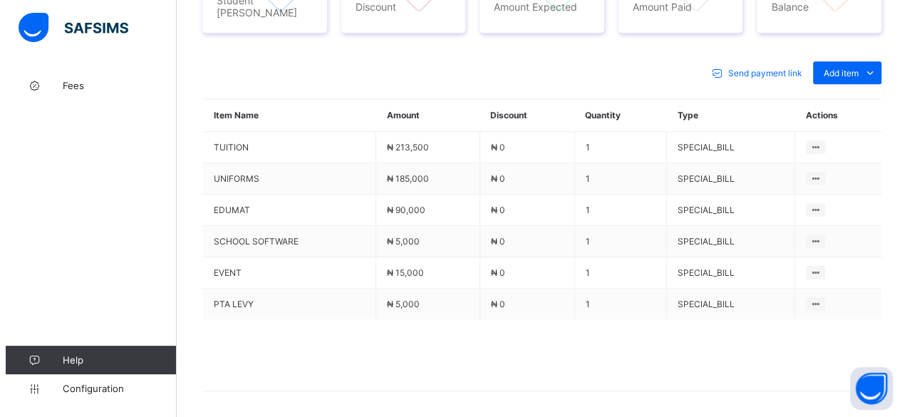
scroll to position [613, 0]
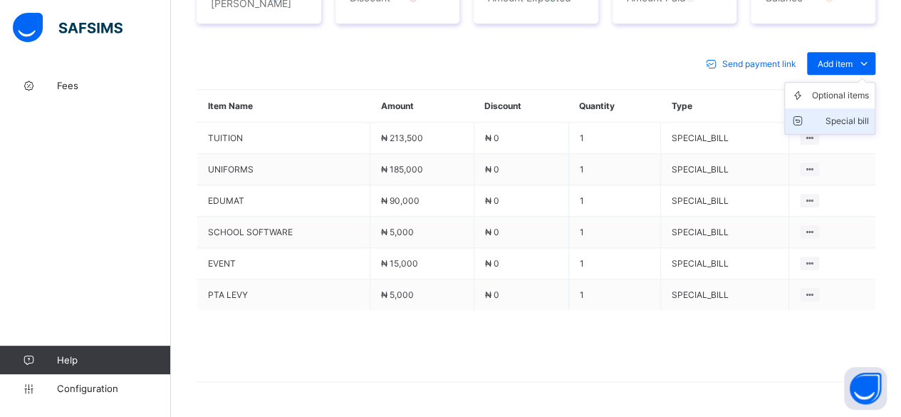
click at [856, 116] on div "Special bill" at bounding box center [840, 121] width 57 height 14
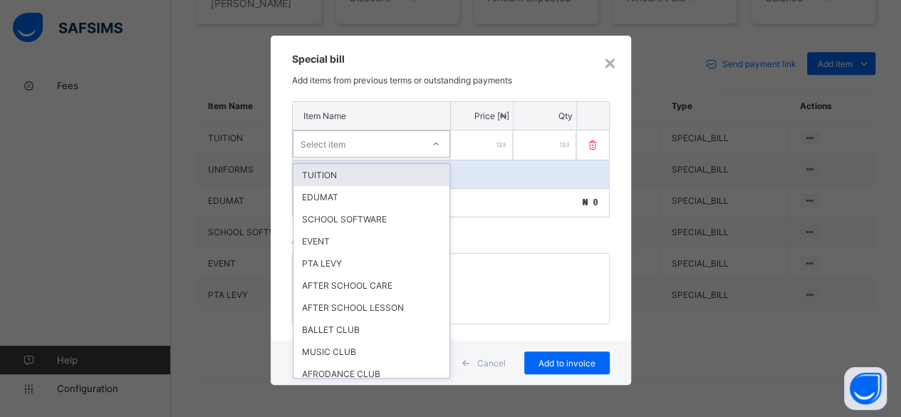
click at [368, 138] on div "Select item" at bounding box center [358, 144] width 129 height 20
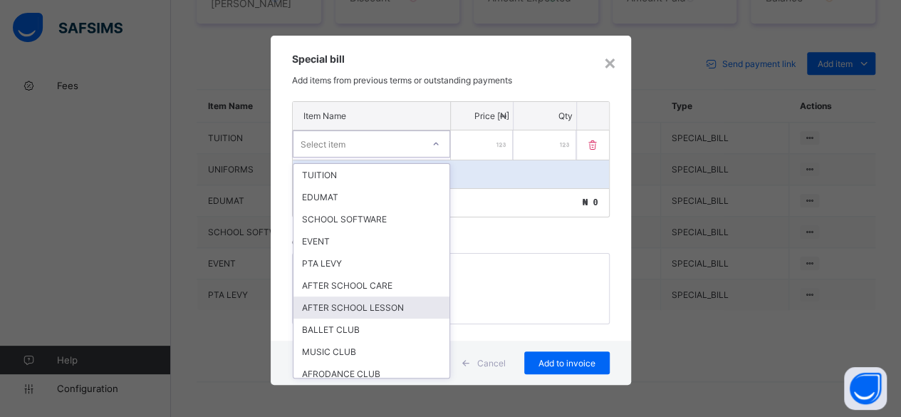
click at [356, 300] on div "AFTER SCHOOL LESSON" at bounding box center [372, 307] width 156 height 22
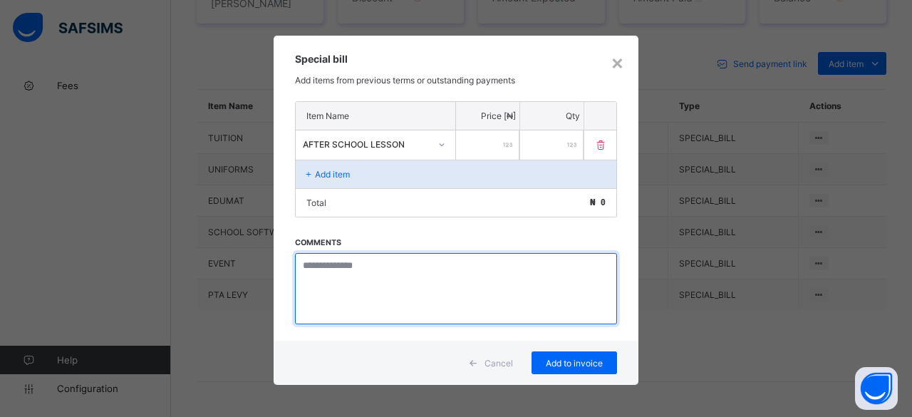
click at [358, 271] on textarea at bounding box center [456, 288] width 322 height 71
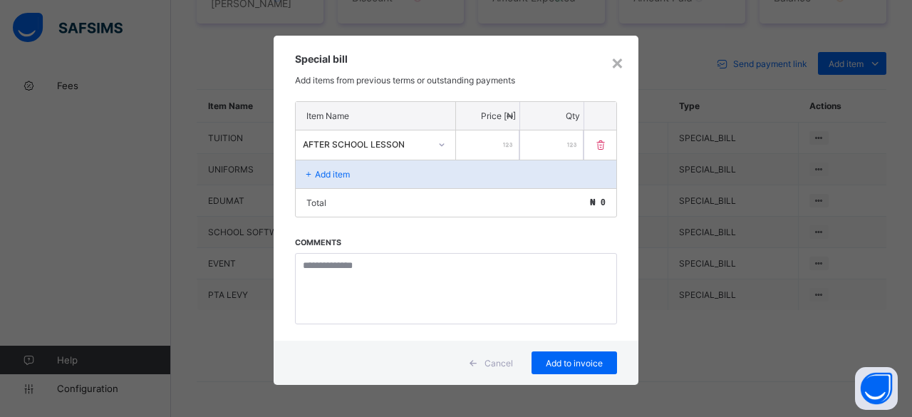
click at [487, 146] on input "number" at bounding box center [487, 144] width 63 height 29
type input "*****"
click at [570, 358] on span "Add to invoice" at bounding box center [574, 363] width 64 height 11
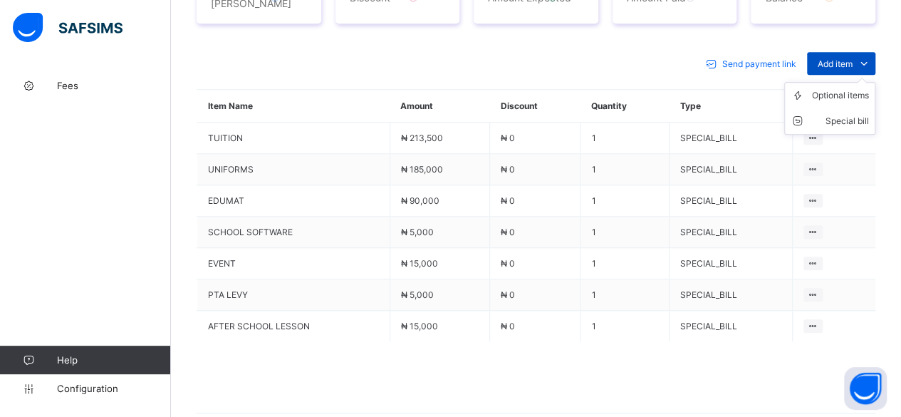
click at [847, 58] on span "Add item" at bounding box center [835, 63] width 35 height 11
click at [859, 92] on div "Optional items" at bounding box center [840, 95] width 57 height 14
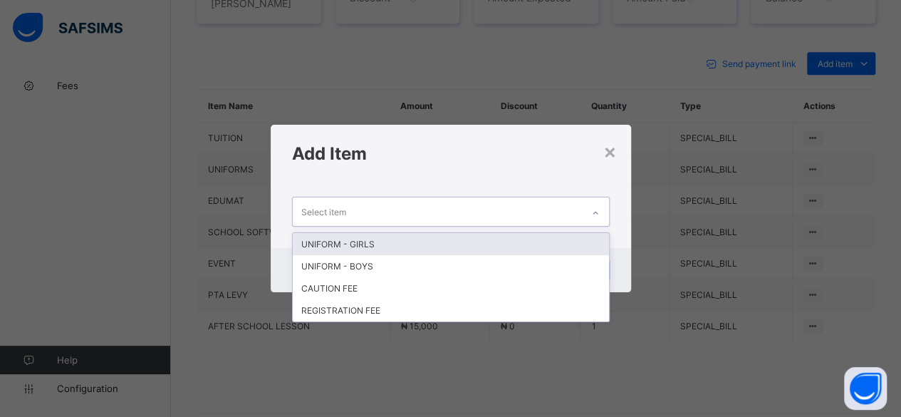
click at [373, 217] on div "Select item" at bounding box center [437, 211] width 289 height 28
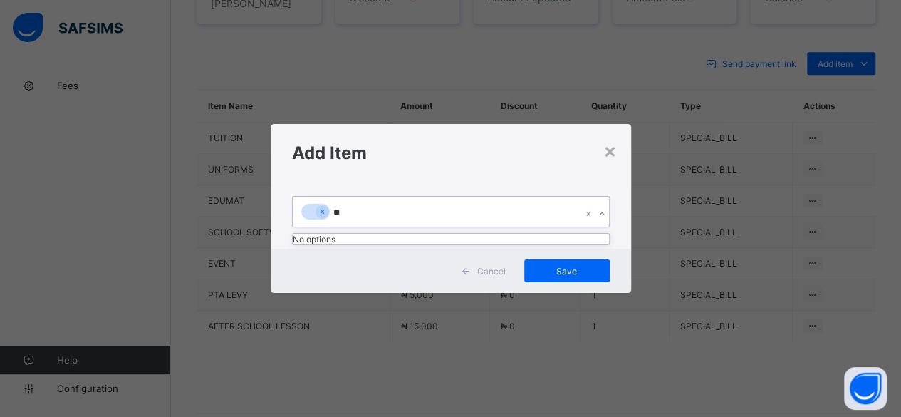
type input "*"
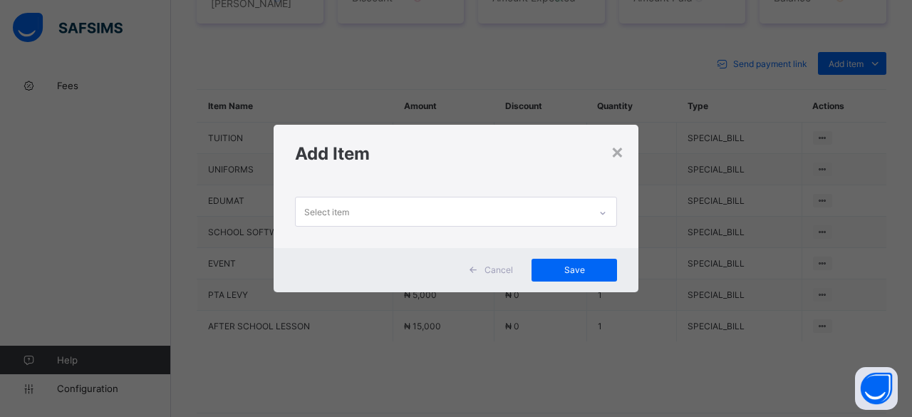
click at [680, 324] on div "× Add Item Select item Cancel Save" at bounding box center [456, 208] width 912 height 417
click at [614, 155] on div "×" at bounding box center [618, 151] width 14 height 24
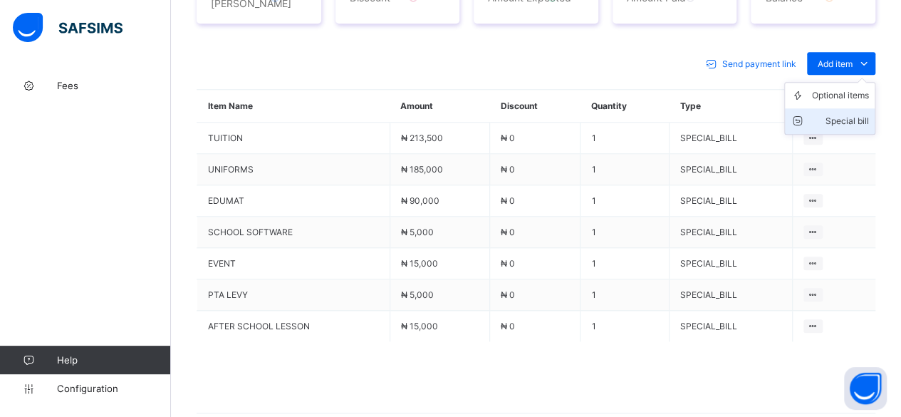
click at [869, 114] on div "Special bill" at bounding box center [840, 121] width 57 height 14
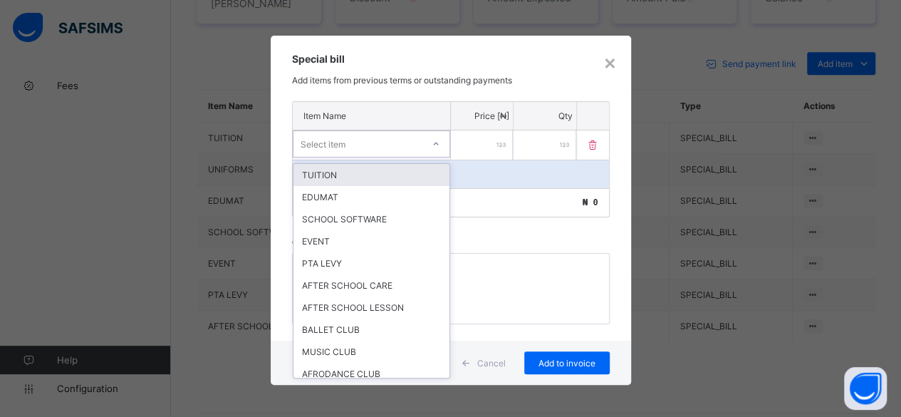
click at [434, 138] on icon at bounding box center [436, 144] width 9 height 14
click at [434, 138] on div at bounding box center [436, 144] width 24 height 23
click at [434, 138] on icon at bounding box center [436, 144] width 9 height 14
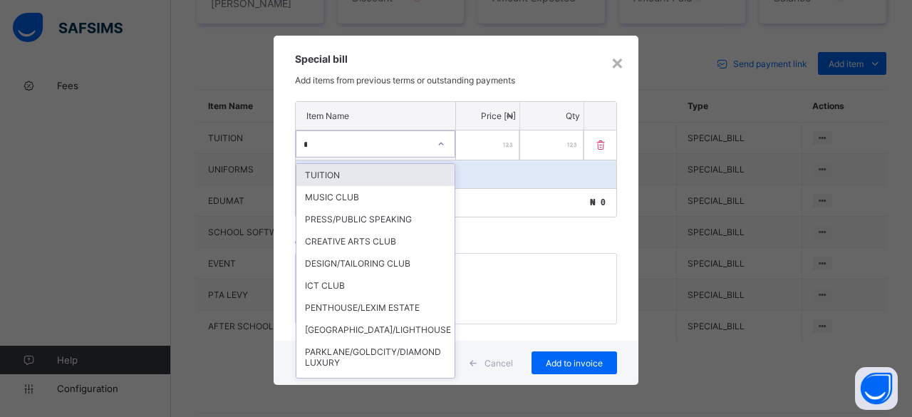
type input "**"
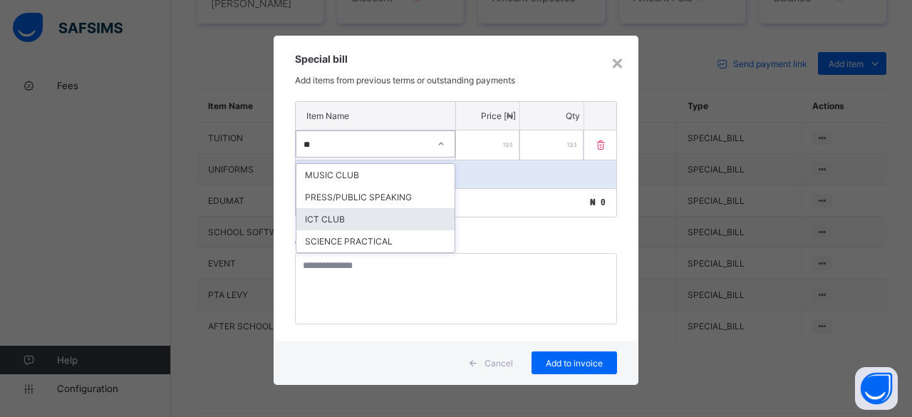
click at [362, 212] on div "ICT CLUB" at bounding box center [375, 219] width 158 height 22
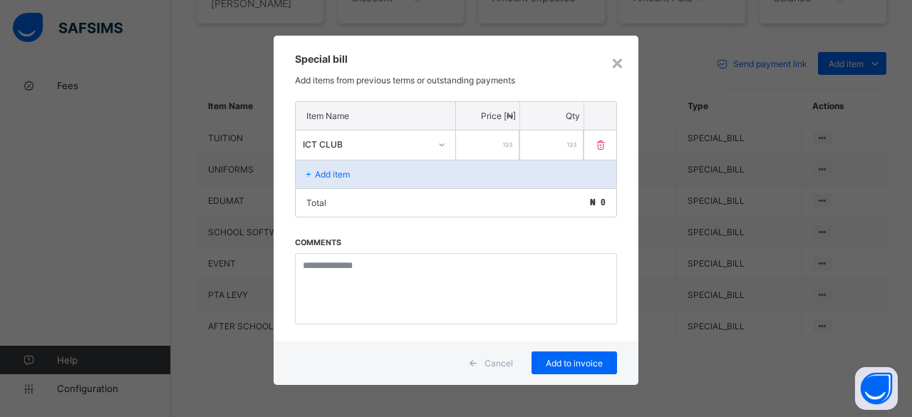
click at [485, 143] on input "number" at bounding box center [487, 144] width 63 height 29
type input "*****"
click at [573, 358] on span "Add to invoice" at bounding box center [574, 363] width 64 height 11
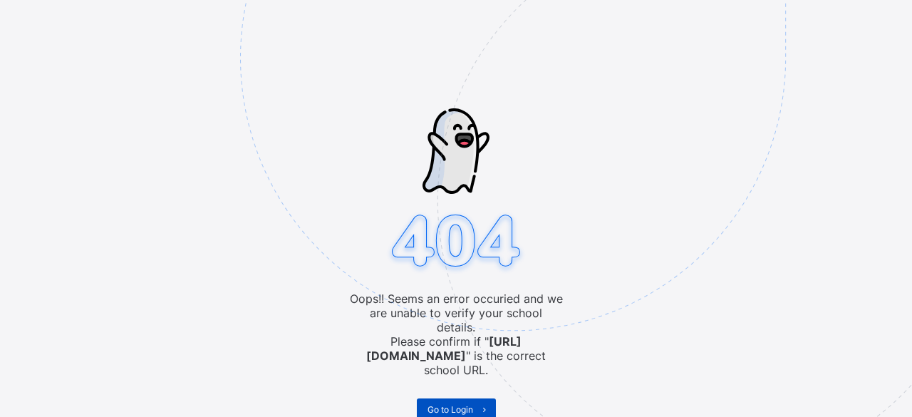
click at [460, 404] on span "Go to Login" at bounding box center [451, 409] width 46 height 11
